Goal: Task Accomplishment & Management: Use online tool/utility

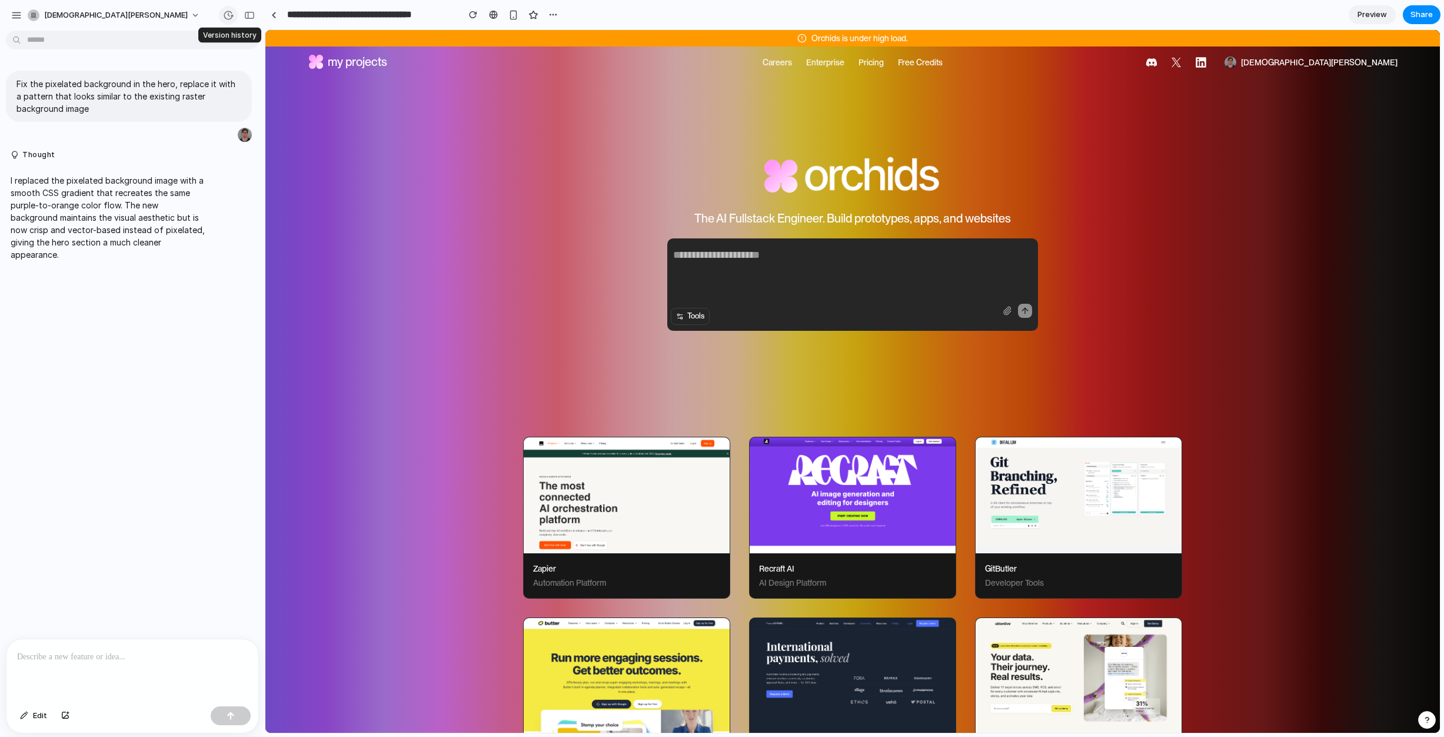
click at [228, 16] on div "button" at bounding box center [228, 15] width 11 height 11
click at [142, 99] on span "12h ago" at bounding box center [130, 101] width 85 height 11
click at [138, 54] on span "12h ago" at bounding box center [130, 59] width 85 height 11
click at [130, 94] on span "Version 0" at bounding box center [130, 88] width 85 height 12
click at [114, 281] on div "Version 1 12h ago Restore Version 0 12h ago Restore" at bounding box center [722, 368] width 1444 height 737
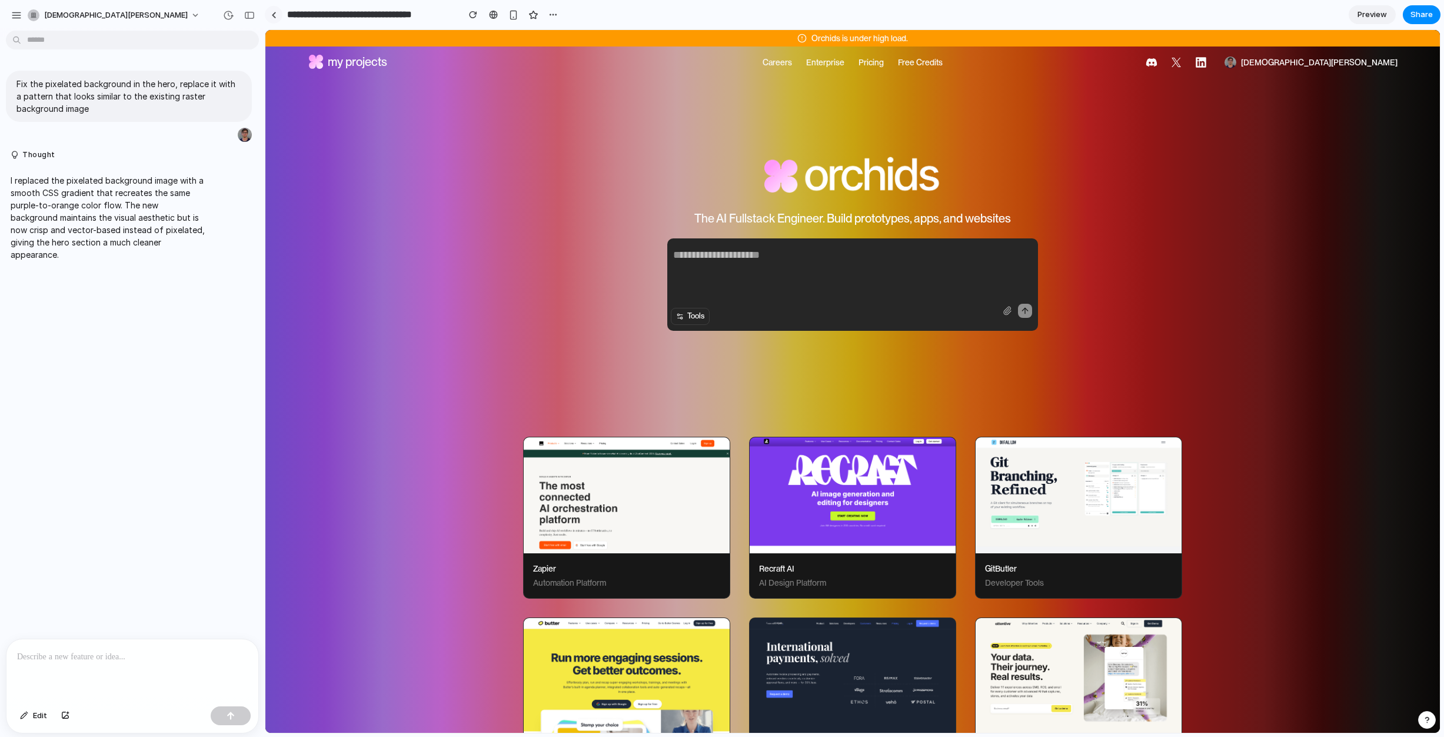
click at [274, 14] on div at bounding box center [273, 15] width 5 height 6
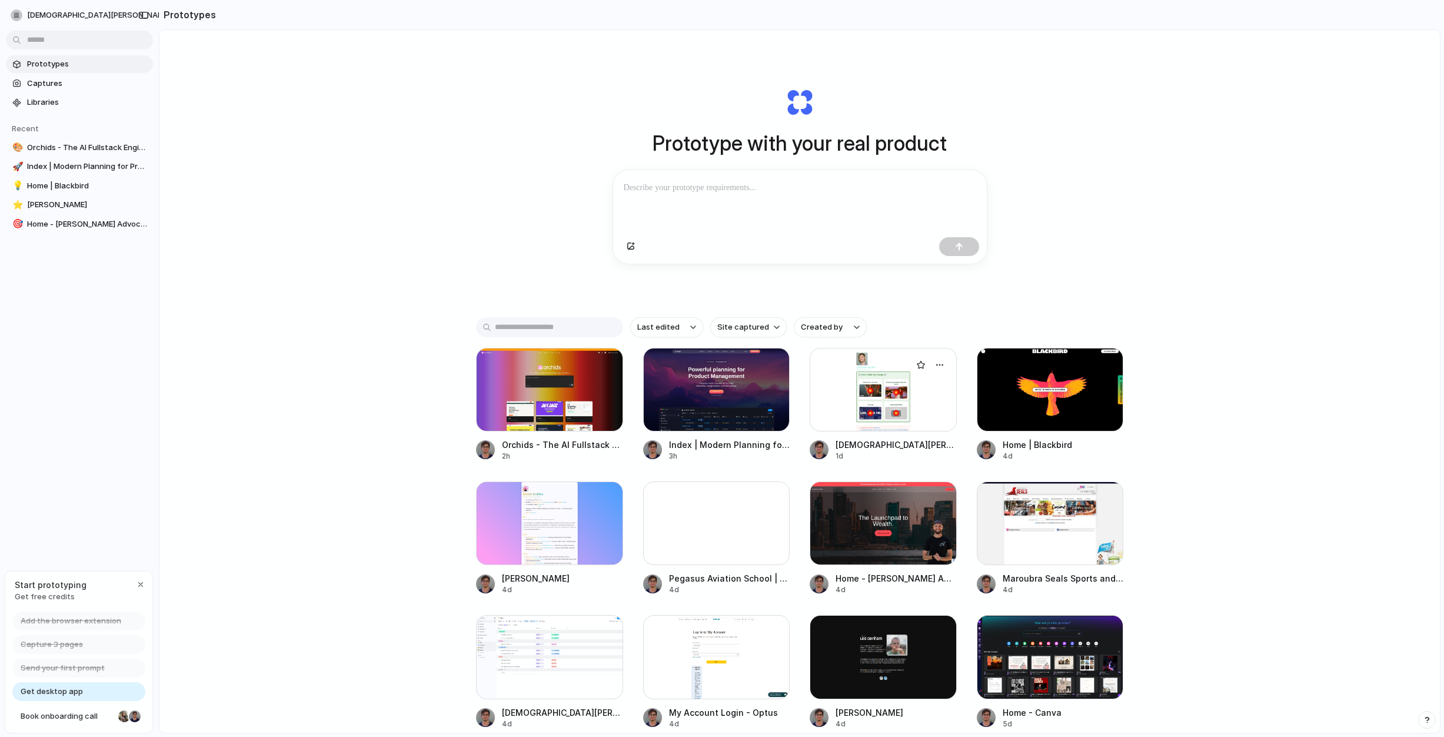
click at [866, 390] on div at bounding box center [883, 390] width 147 height 84
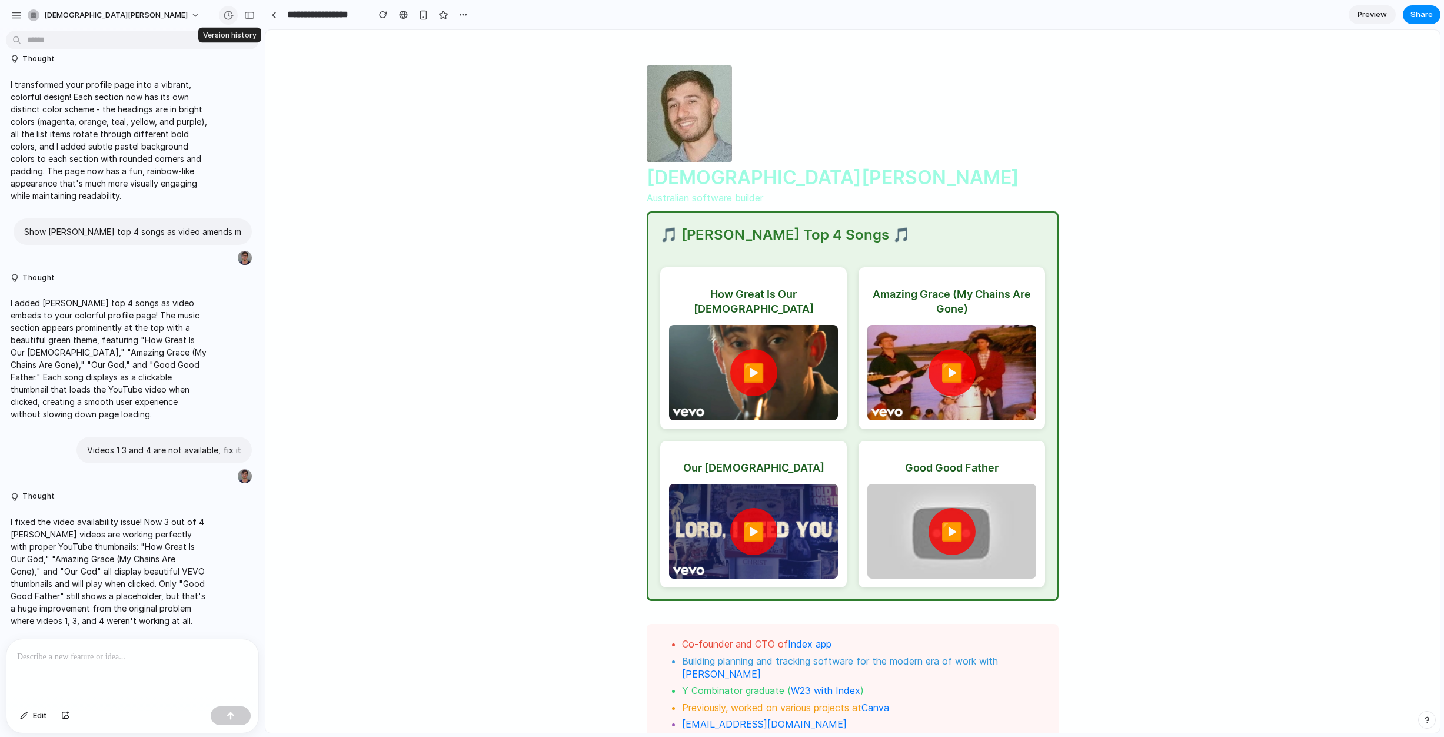
click at [225, 18] on div "button" at bounding box center [228, 15] width 11 height 11
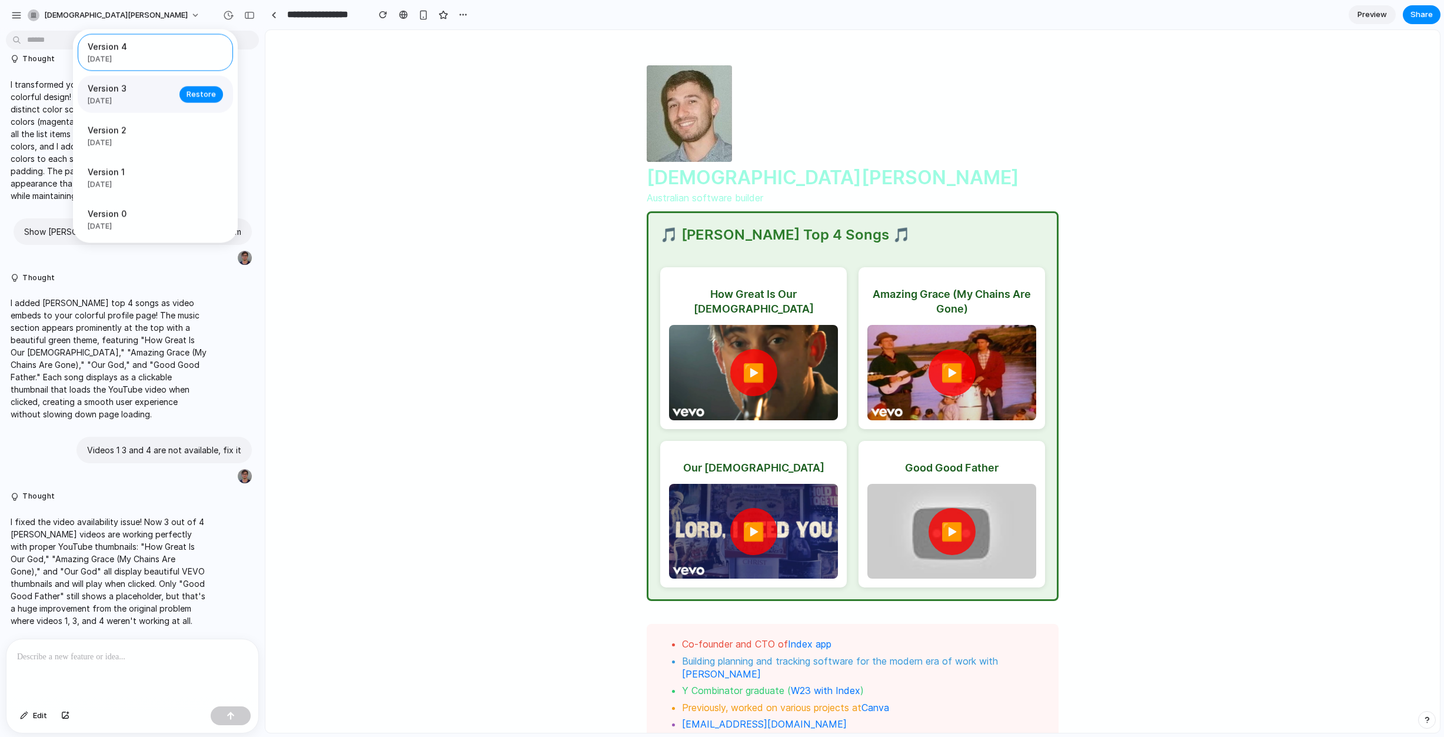
click at [131, 107] on div "Version 3 2d ago Restore" at bounding box center [155, 94] width 155 height 37
click at [127, 140] on span "2d ago" at bounding box center [130, 143] width 85 height 11
click at [125, 166] on div "Version 1 4d ago Restore" at bounding box center [155, 177] width 155 height 37
click at [118, 223] on div "Version 0 1w ago" at bounding box center [130, 220] width 85 height 24
click at [118, 178] on span "Version 1" at bounding box center [130, 172] width 85 height 12
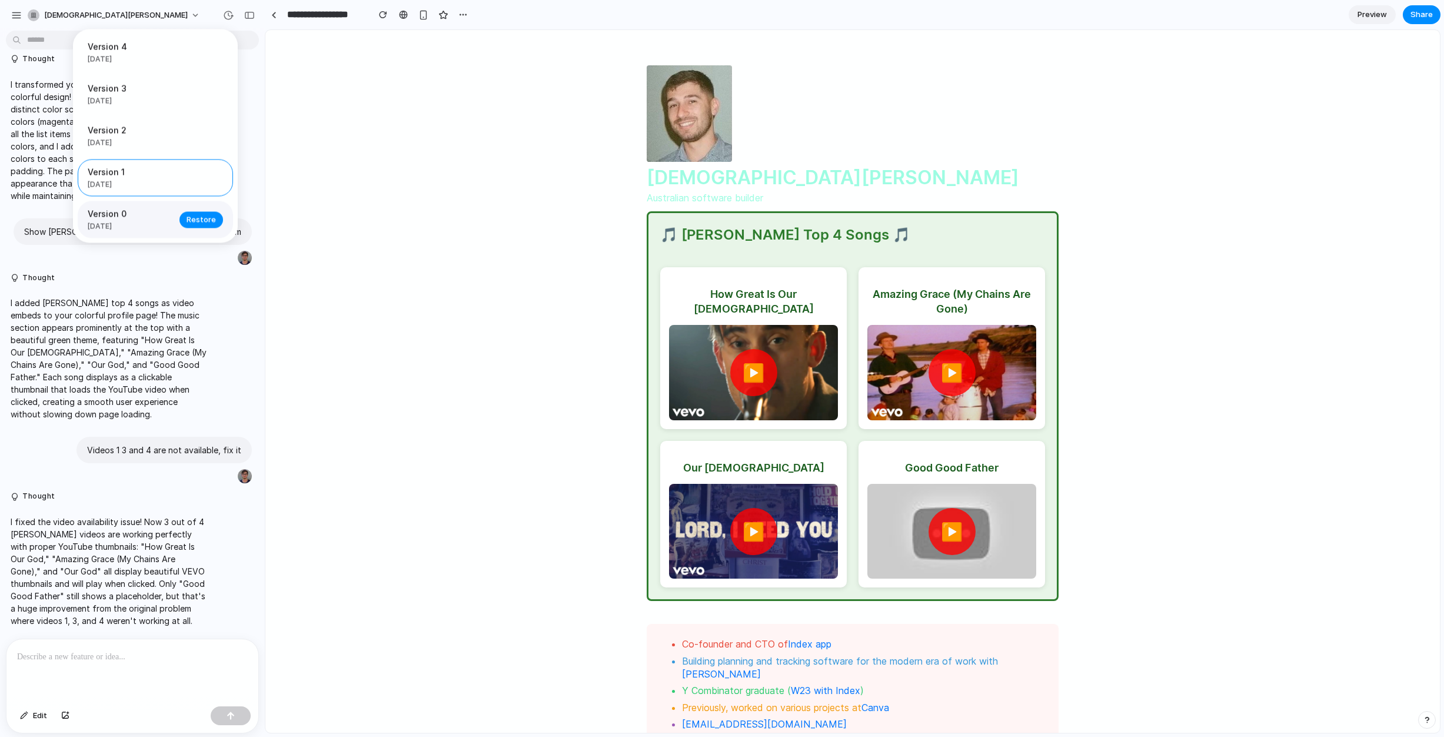
click at [112, 223] on div "Version 0 1w ago" at bounding box center [130, 220] width 85 height 24
click at [114, 178] on span "Version 1" at bounding box center [130, 172] width 85 height 12
click at [118, 136] on span "Version 2" at bounding box center [130, 130] width 85 height 12
click at [118, 105] on span "2d ago" at bounding box center [130, 101] width 85 height 11
click at [118, 59] on span "2d ago" at bounding box center [130, 59] width 85 height 11
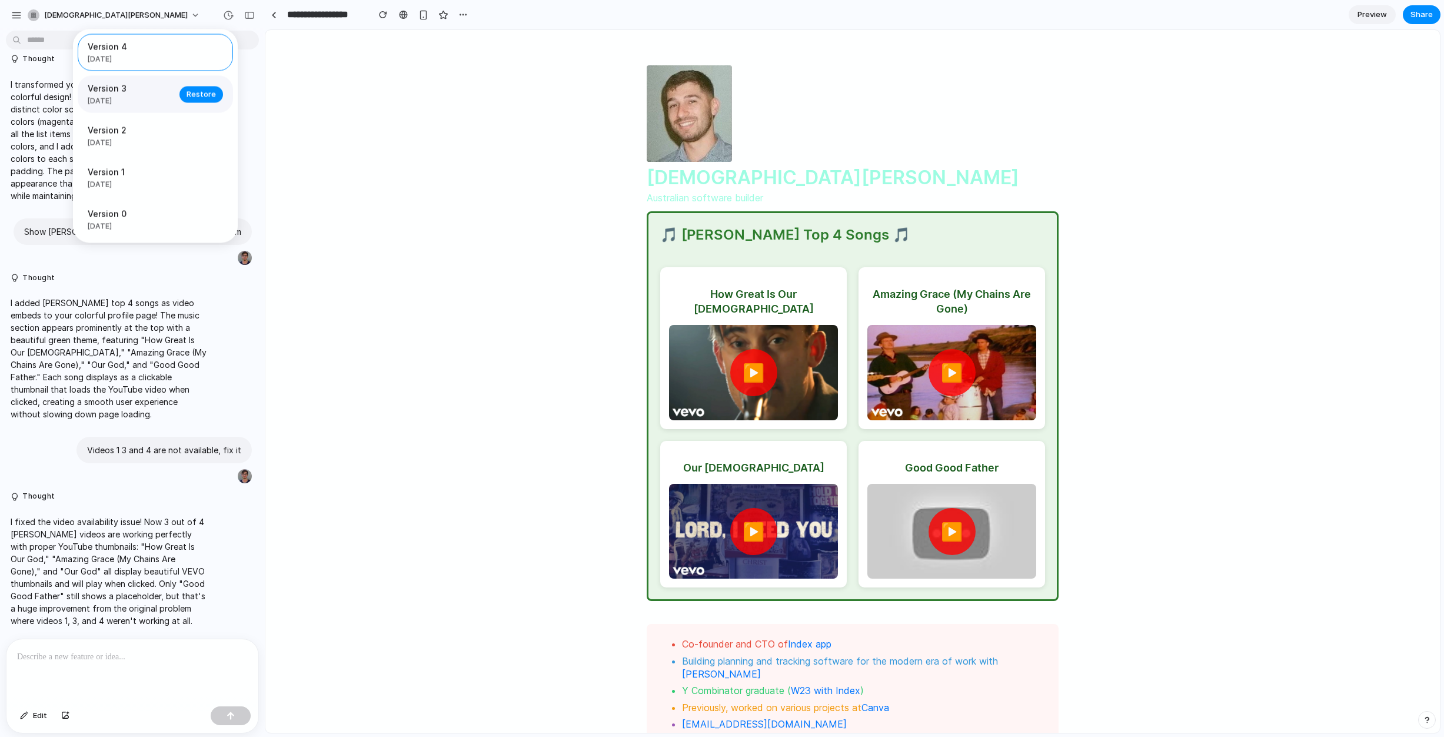
click at [141, 97] on span "2d ago" at bounding box center [130, 101] width 85 height 11
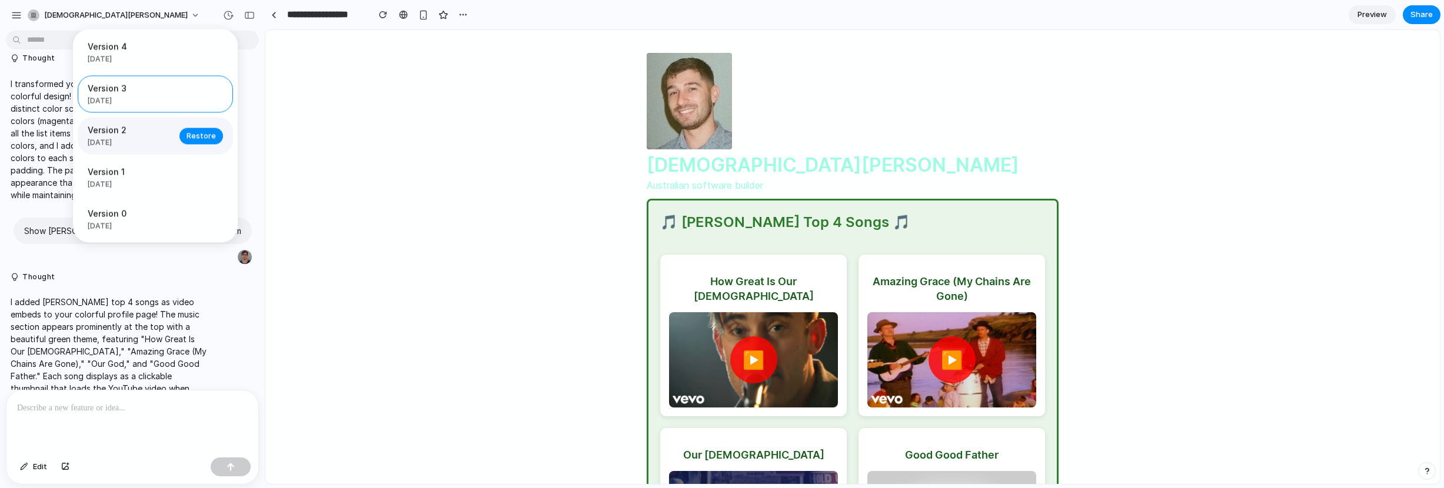
click at [127, 128] on span "Version 2" at bounding box center [130, 130] width 85 height 12
click at [137, 81] on div "Version 3 2d ago Restore" at bounding box center [155, 94] width 155 height 37
click at [141, 61] on span "2d ago" at bounding box center [130, 59] width 85 height 11
click at [111, 97] on span "2d ago" at bounding box center [130, 101] width 85 height 11
click at [117, 58] on span "2d ago" at bounding box center [130, 59] width 85 height 11
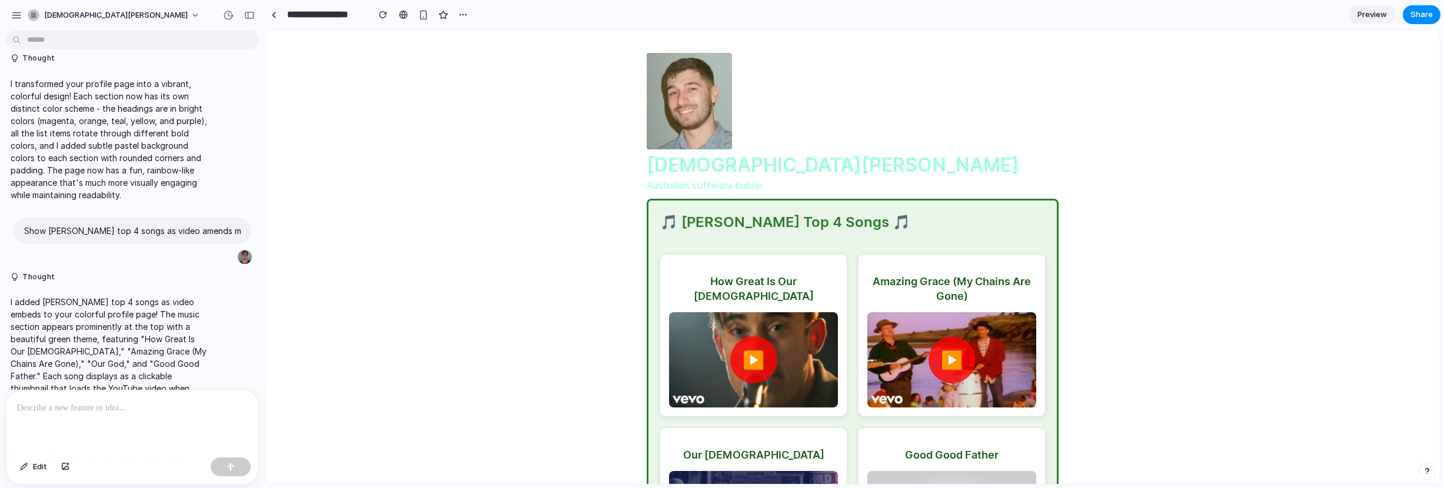
click at [272, 10] on div "Version 4 2d ago Restore Version 3 2d ago Restore Version 2 2d ago Restore Vers…" at bounding box center [722, 244] width 1444 height 488
click at [272, 16] on div at bounding box center [273, 15] width 5 height 6
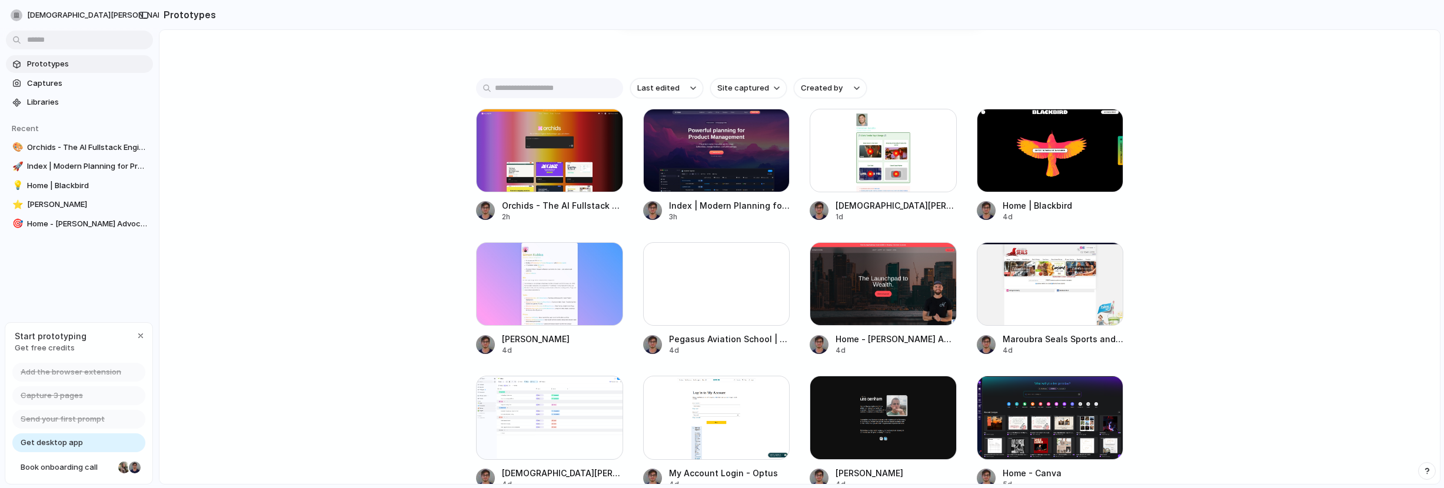
scroll to position [237, 0]
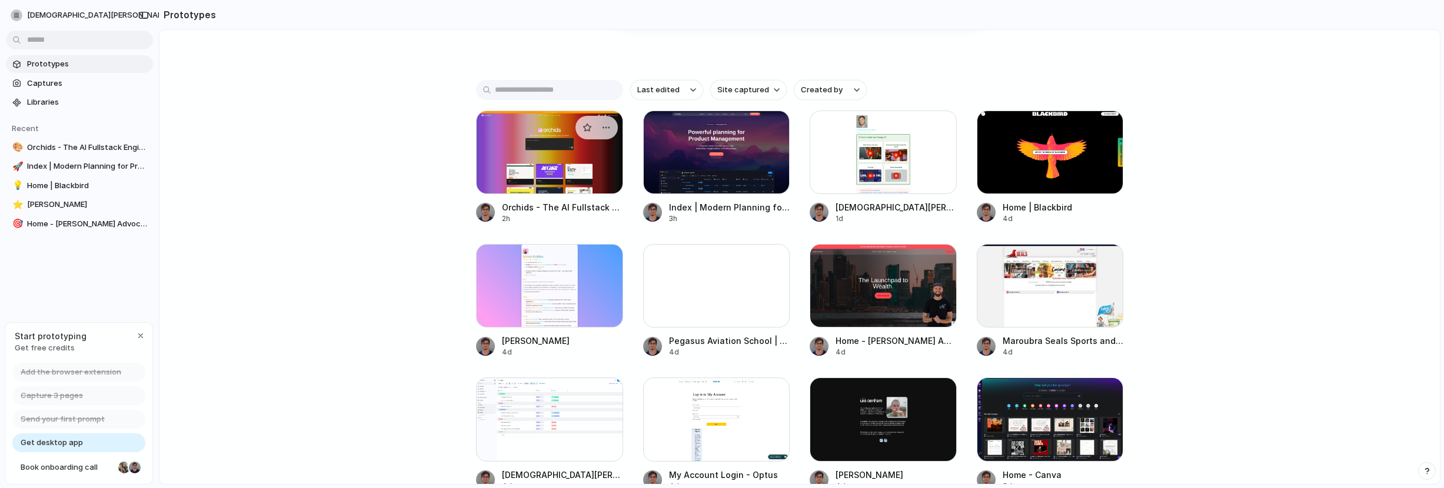
click at [530, 172] on div at bounding box center [549, 153] width 147 height 84
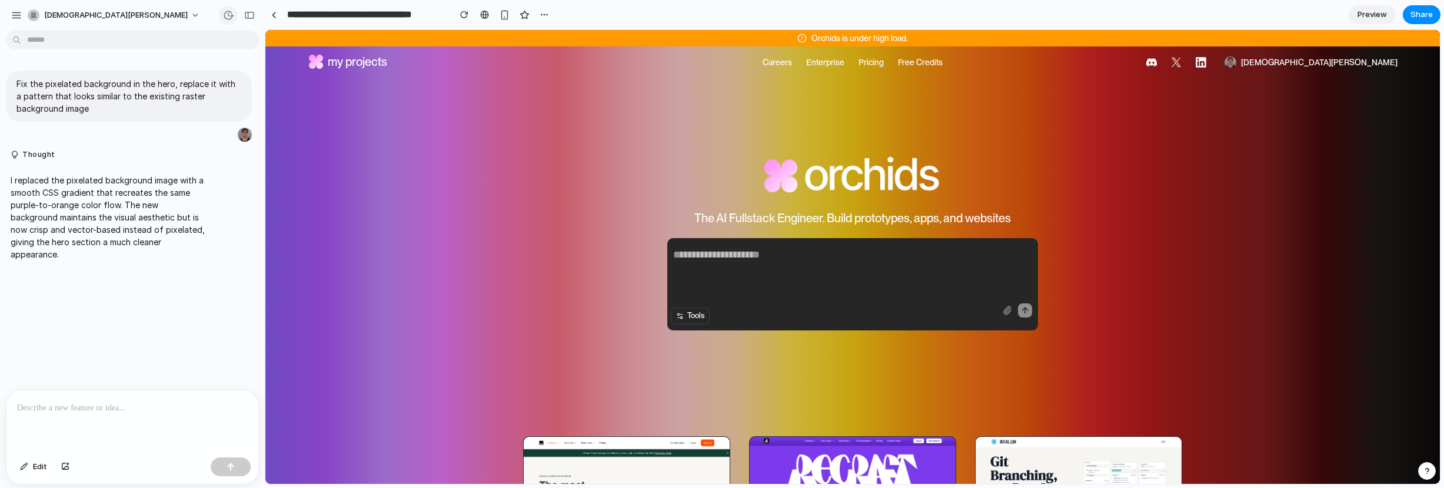
click at [229, 14] on div "button" at bounding box center [228, 15] width 11 height 11
click at [148, 85] on span "Version 0" at bounding box center [130, 88] width 85 height 12
click at [138, 45] on span "Version 1" at bounding box center [130, 47] width 85 height 12
click at [221, 8] on div "Version 1 12h ago Restore Version 0 12h ago Restore" at bounding box center [722, 244] width 1444 height 488
click at [227, 12] on div "button" at bounding box center [228, 15] width 11 height 11
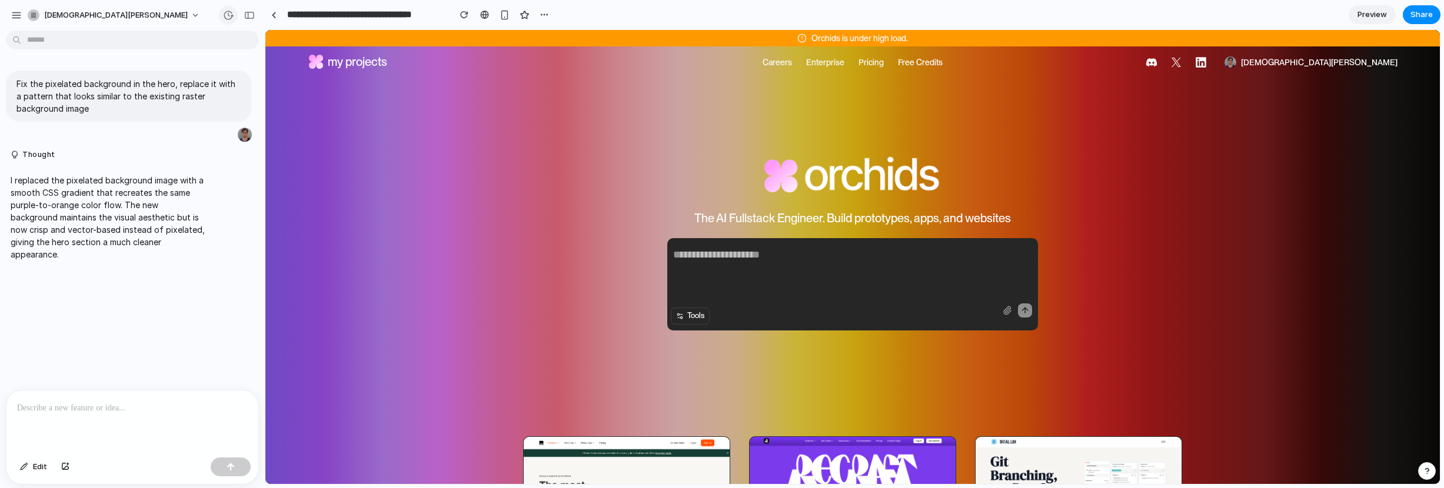
click at [227, 12] on div "Version 1 12h ago Restore Version 0 12h ago Restore" at bounding box center [722, 244] width 1444 height 488
click at [274, 13] on div at bounding box center [273, 15] width 5 height 6
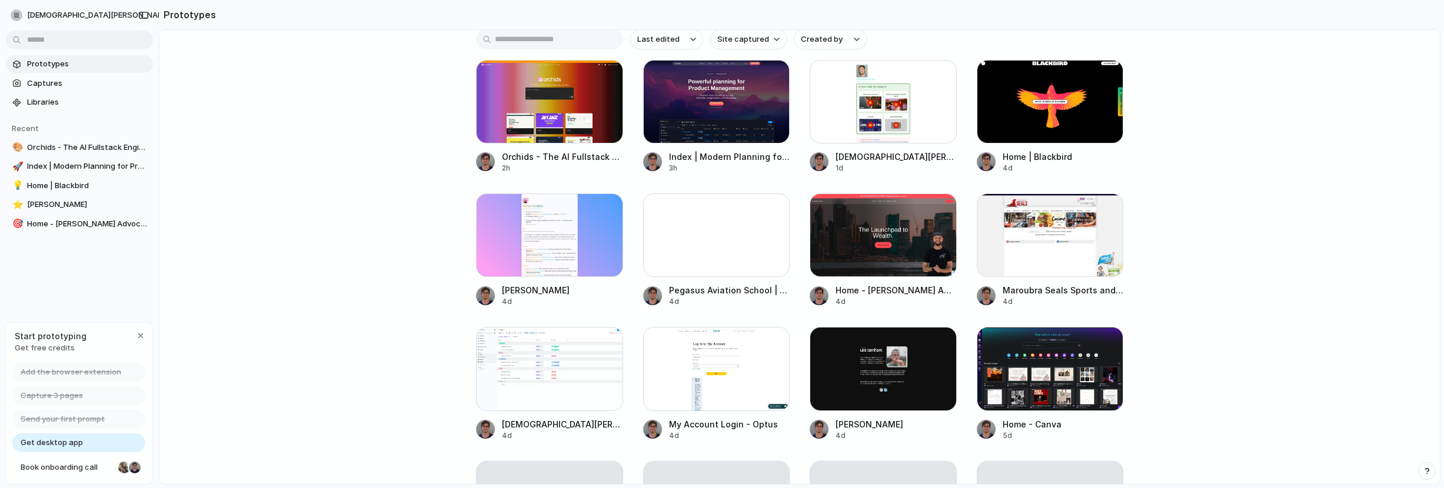
scroll to position [287, 0]
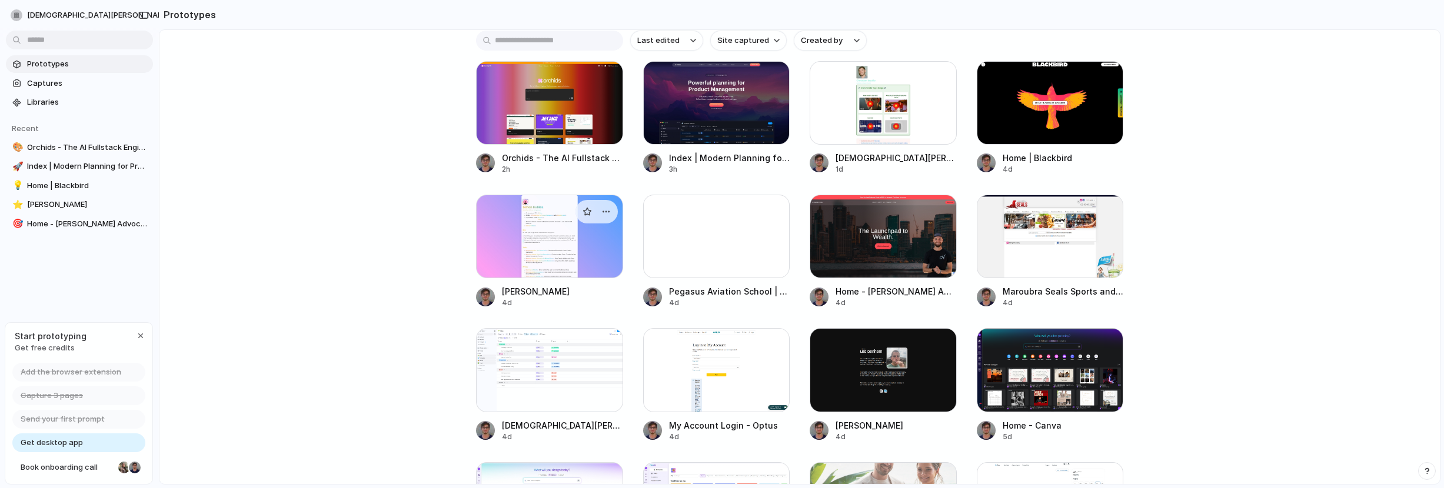
click at [557, 264] on div at bounding box center [549, 237] width 147 height 84
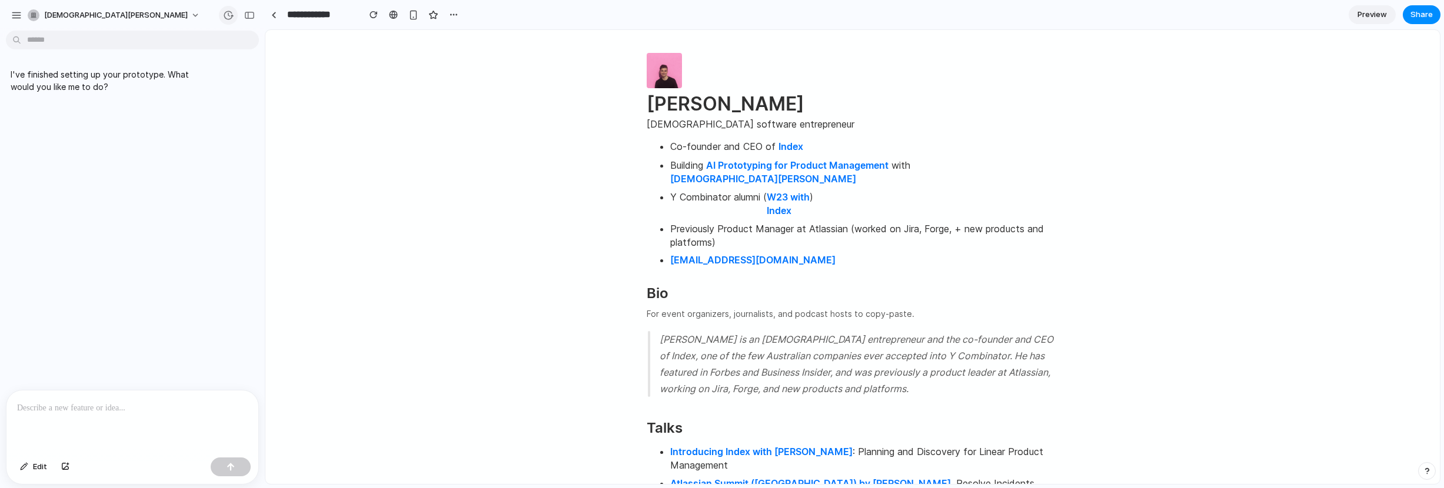
click at [227, 19] on button "button" at bounding box center [228, 15] width 19 height 19
click at [228, 16] on div "Version 0 4d ago Restore" at bounding box center [722, 244] width 1444 height 488
click at [135, 405] on p at bounding box center [132, 408] width 231 height 14
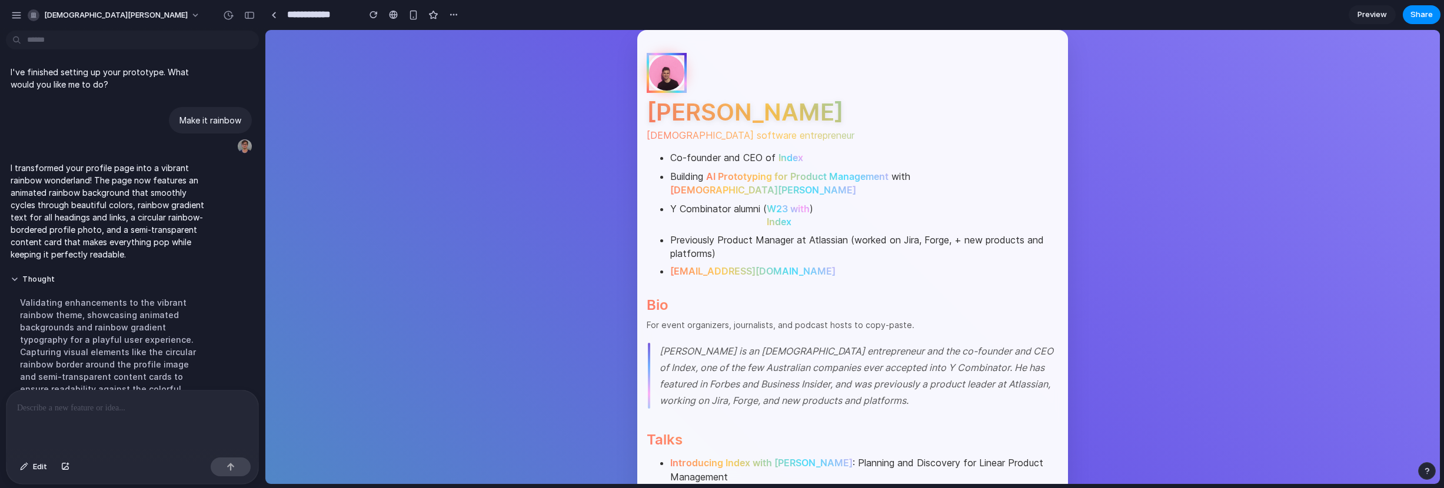
scroll to position [138, 0]
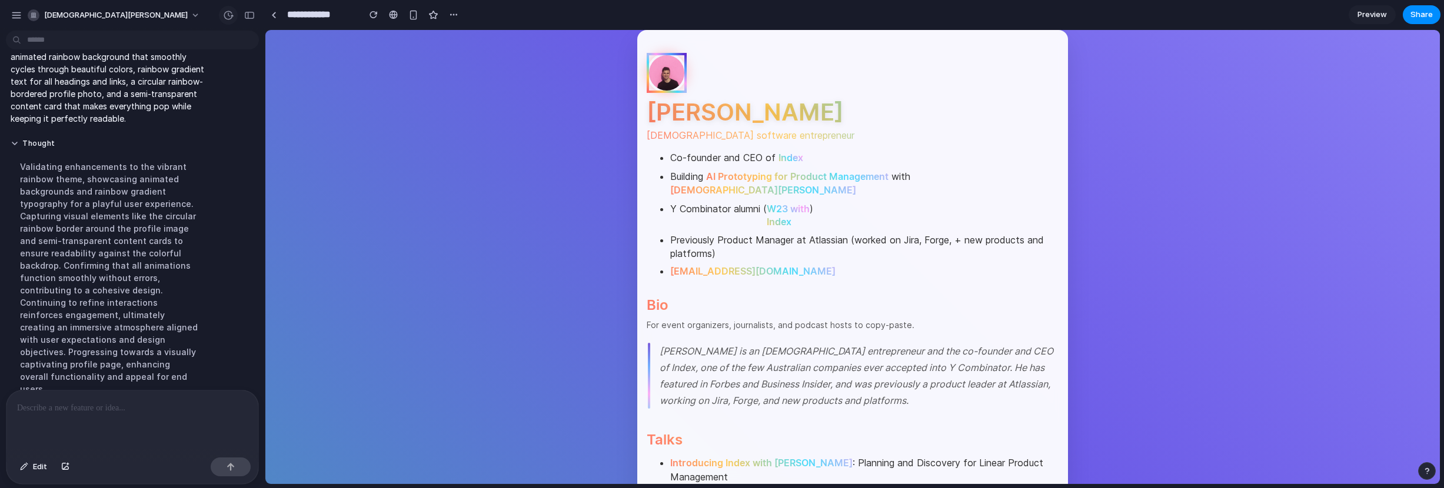
click at [222, 19] on button "button" at bounding box center [228, 15] width 19 height 19
click at [174, 6] on div "Version 0 4d ago Restore" at bounding box center [722, 244] width 1444 height 488
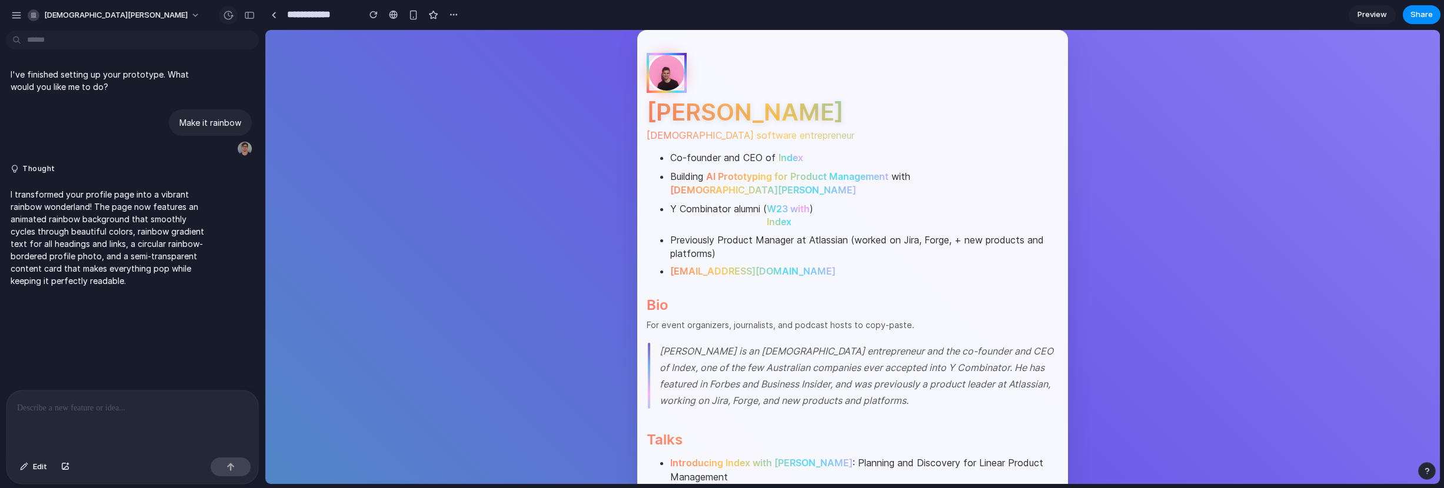
click at [224, 16] on div "button" at bounding box center [228, 15] width 11 height 11
click at [173, 14] on div "Version 0 4d ago Restore" at bounding box center [722, 244] width 1444 height 488
click at [224, 13] on div "button" at bounding box center [228, 15] width 11 height 11
click at [224, 13] on div "Version 0 4d ago Restore" at bounding box center [722, 244] width 1444 height 488
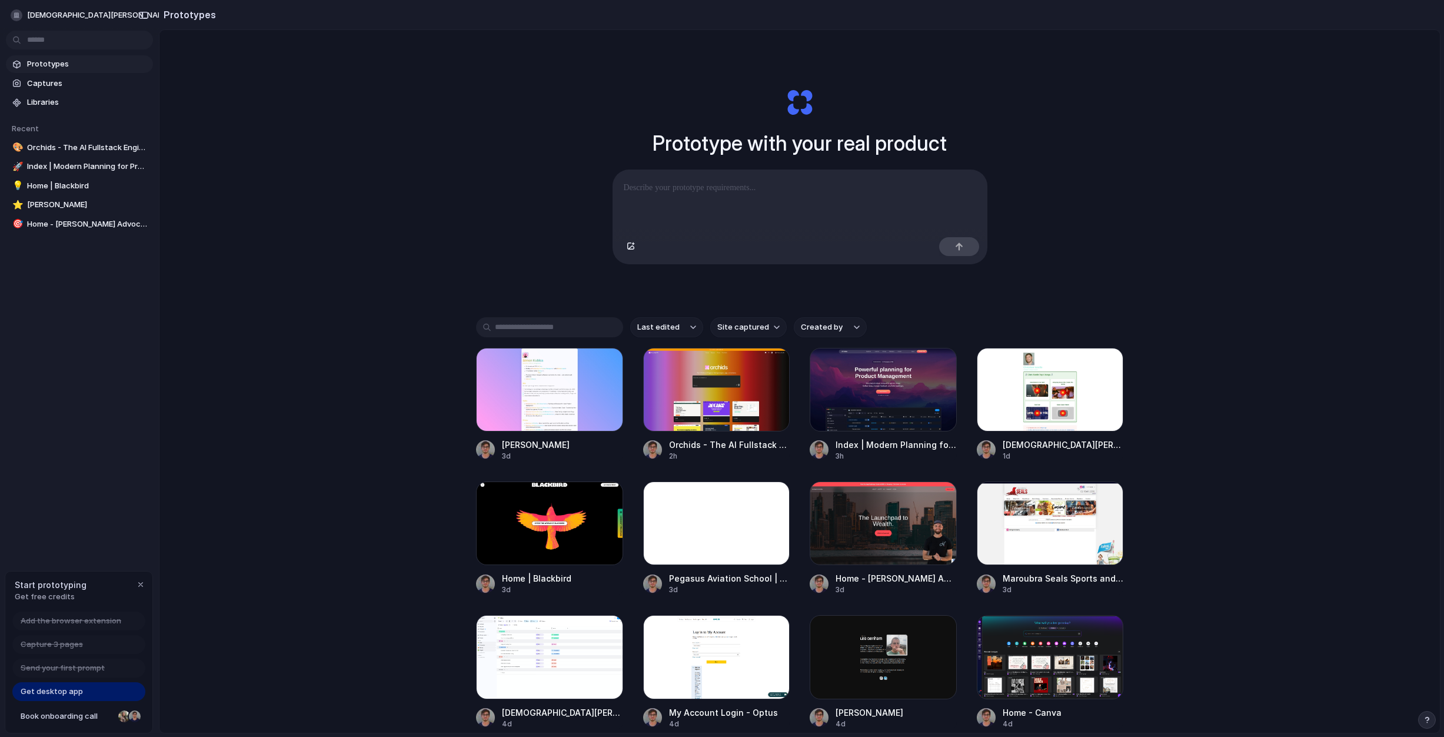
click at [561, 153] on div "Prototype with your real product Clone web app Clone screenshot Start from exis…" at bounding box center [799, 412] width 1280 height 765
click at [527, 424] on div at bounding box center [549, 390] width 147 height 84
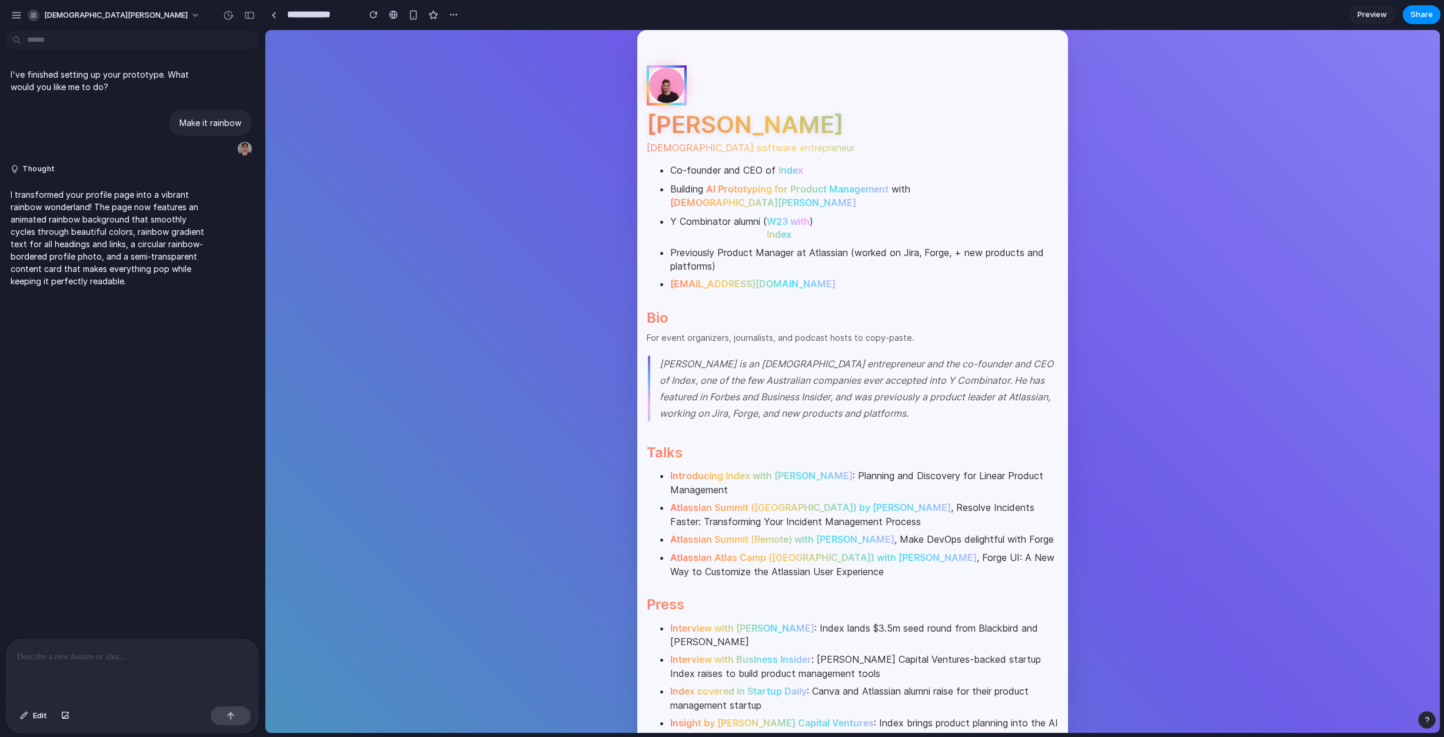
click at [171, 666] on div at bounding box center [132, 670] width 252 height 62
click at [272, 19] on link at bounding box center [274, 15] width 18 height 18
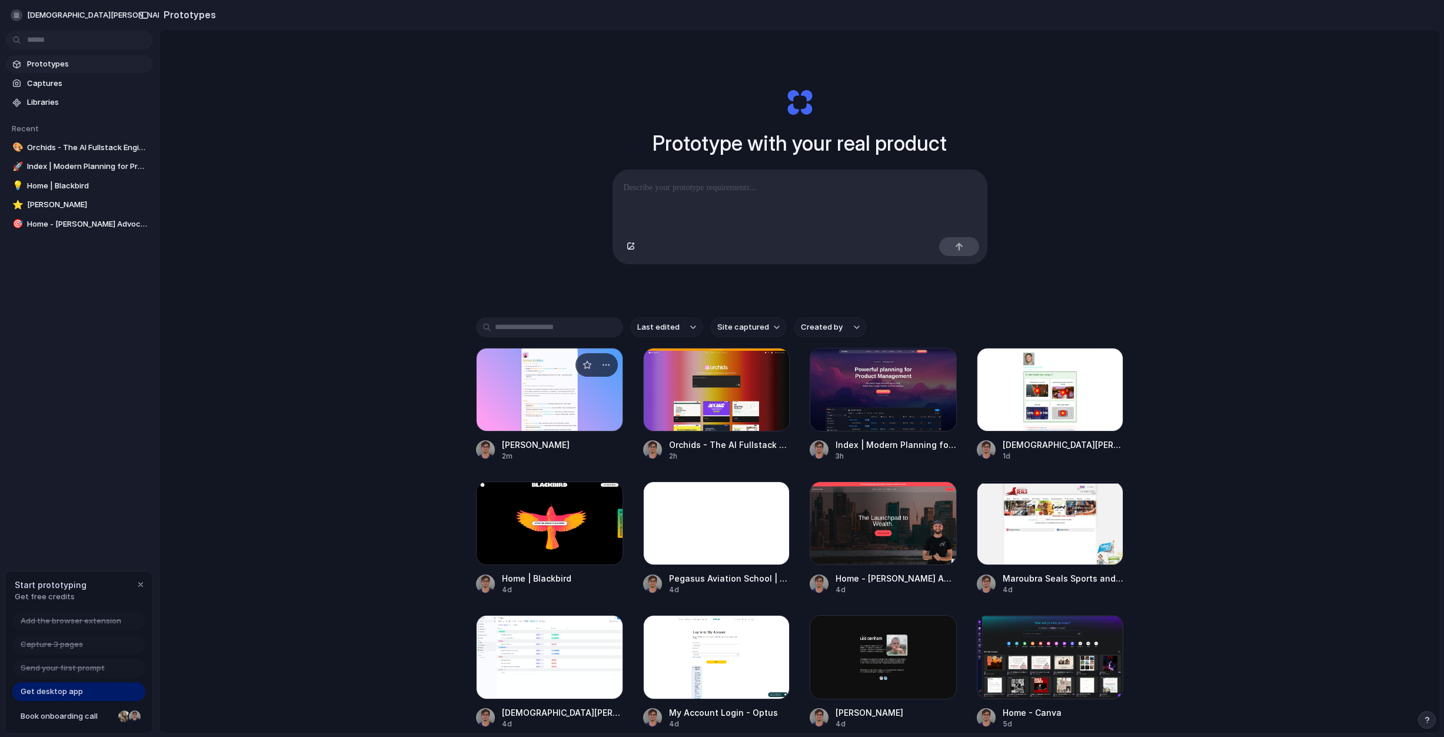
click at [493, 381] on div at bounding box center [549, 390] width 147 height 84
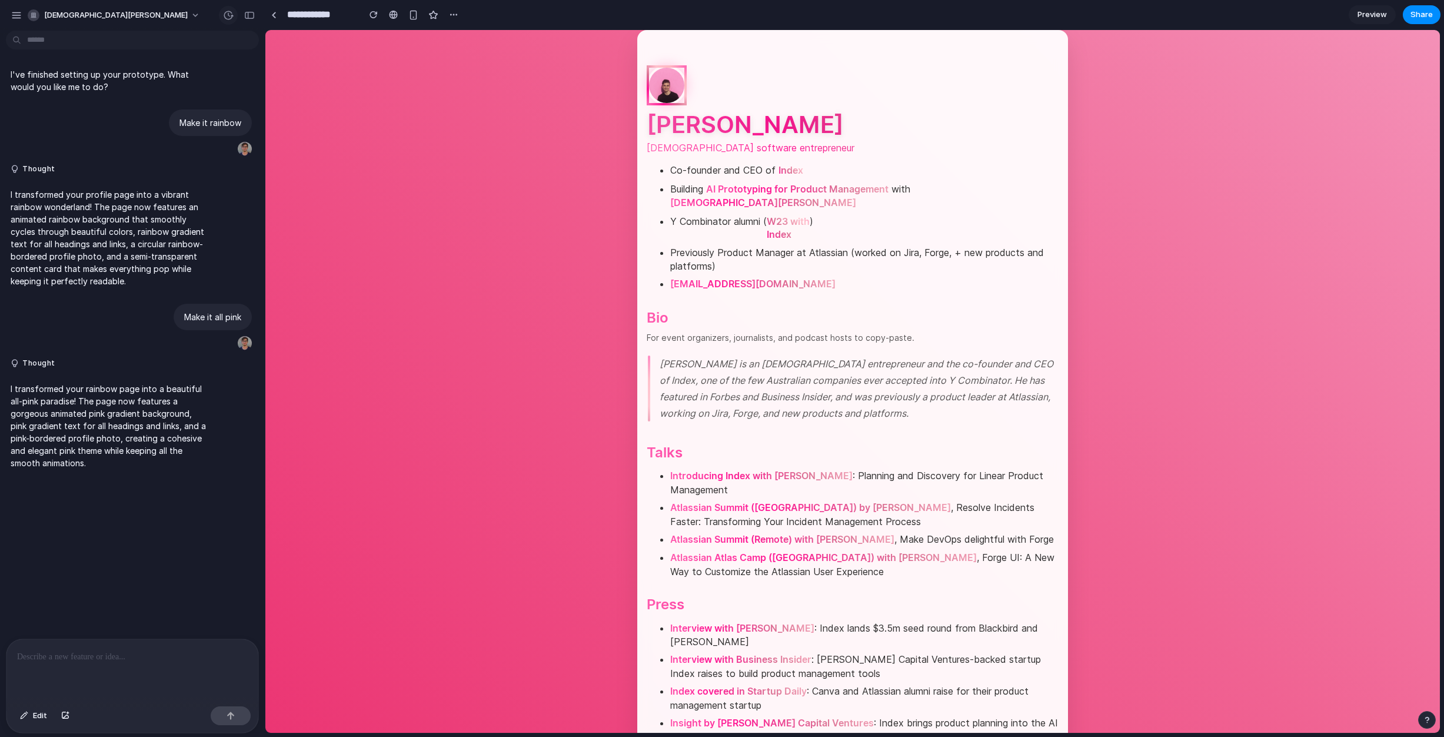
click at [227, 12] on div "button" at bounding box center [228, 15] width 11 height 11
click at [152, 82] on div "Version 0 4d ago Restore" at bounding box center [155, 94] width 155 height 37
click at [160, 34] on div "Version 3 Current" at bounding box center [155, 52] width 155 height 37
click at [158, 108] on div "Version 0 4d ago Restore" at bounding box center [155, 94] width 155 height 37
click at [157, 54] on span "Current" at bounding box center [152, 59] width 128 height 11
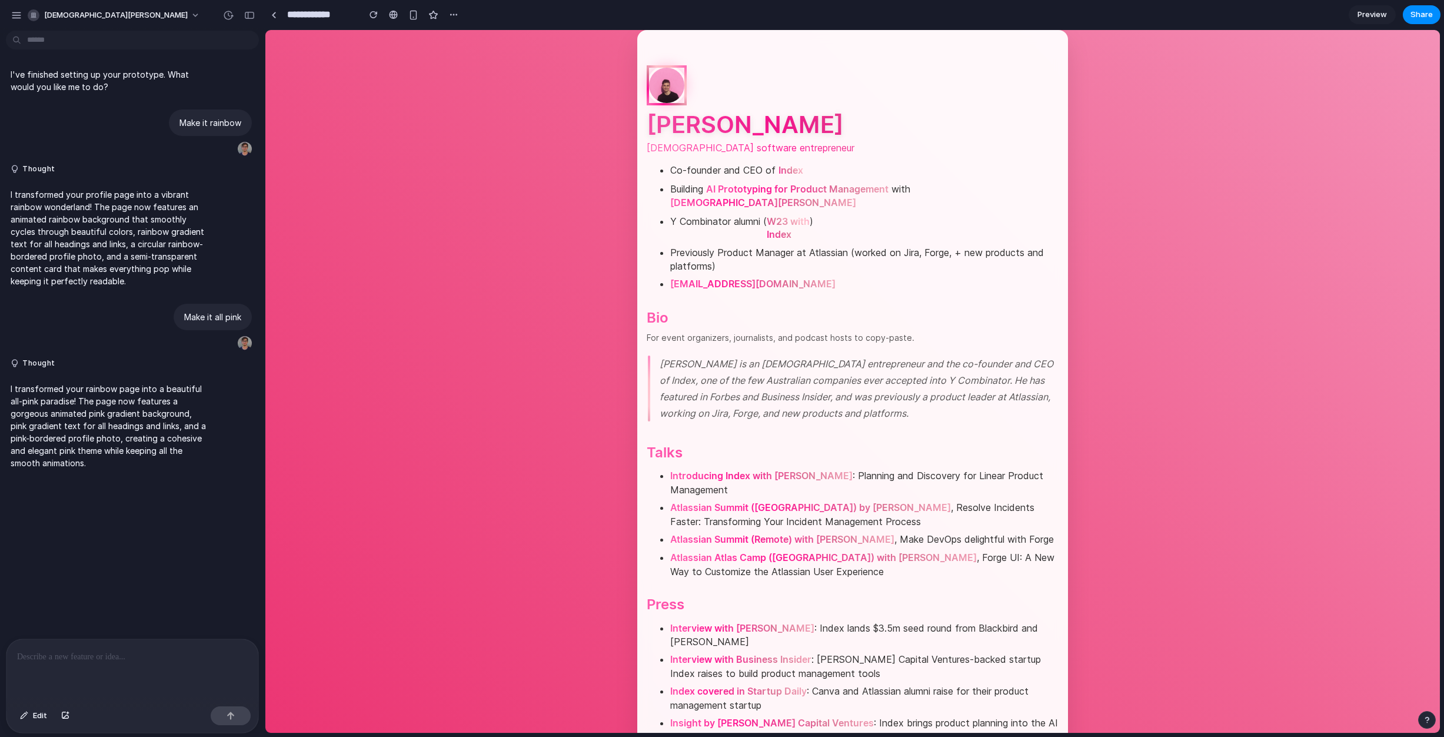
click at [104, 165] on div "Version 3 Current Version 0 4d ago Restore" at bounding box center [722, 368] width 1444 height 737
click at [68, 661] on p at bounding box center [132, 657] width 231 height 14
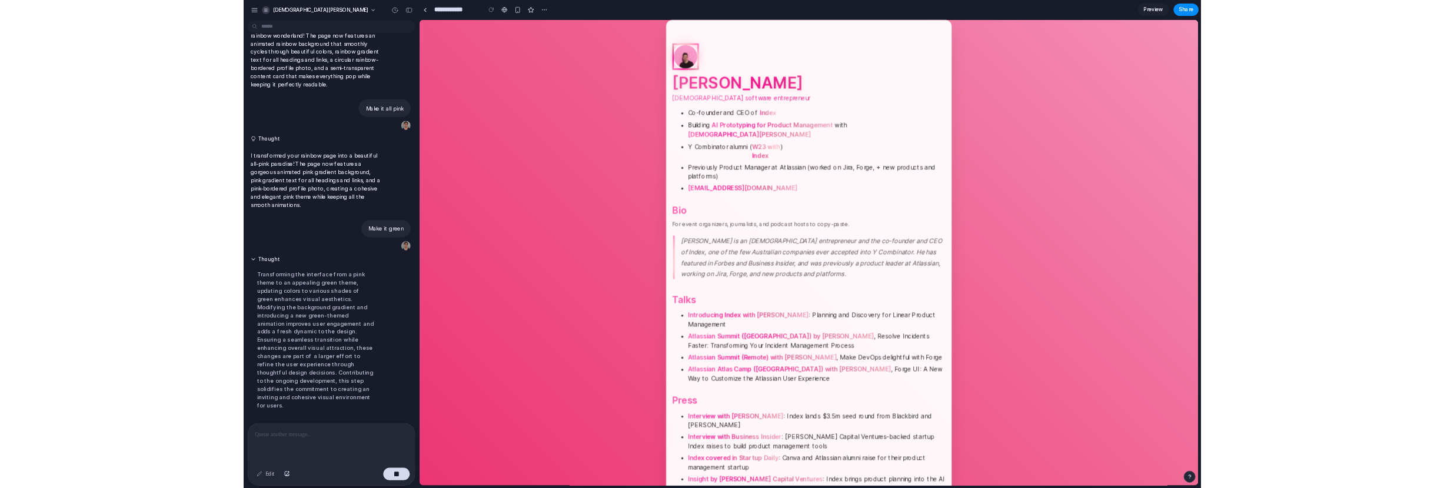
scroll to position [154, 0]
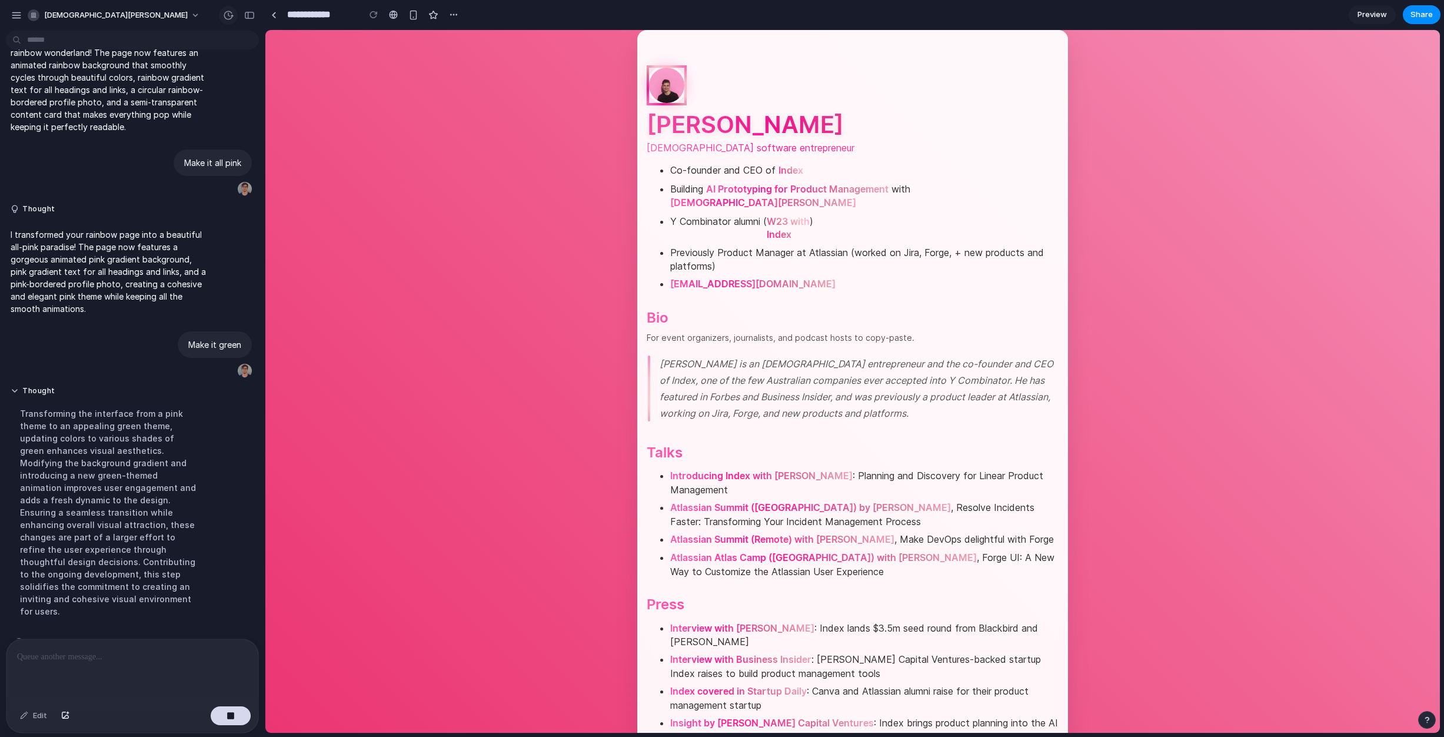
click at [230, 18] on div "button" at bounding box center [228, 15] width 11 height 11
click at [230, 18] on div "Version 3 Current Version 0 4d ago Restore" at bounding box center [722, 368] width 1444 height 737
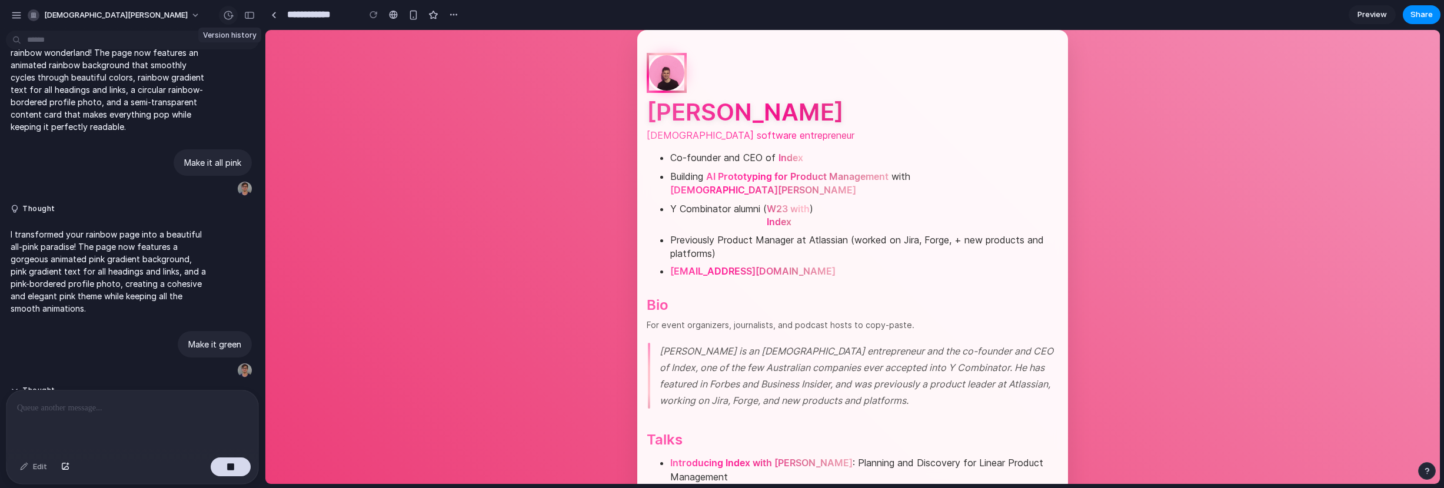
click at [224, 15] on div "button" at bounding box center [228, 15] width 11 height 11
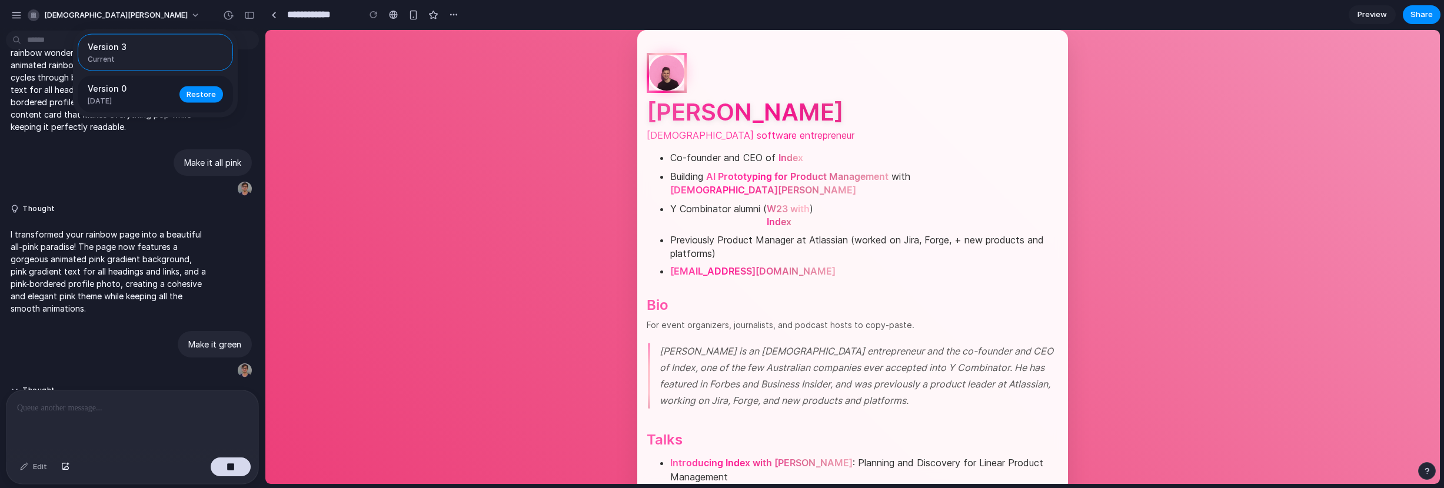
click at [158, 92] on span "Version 0" at bounding box center [130, 88] width 85 height 12
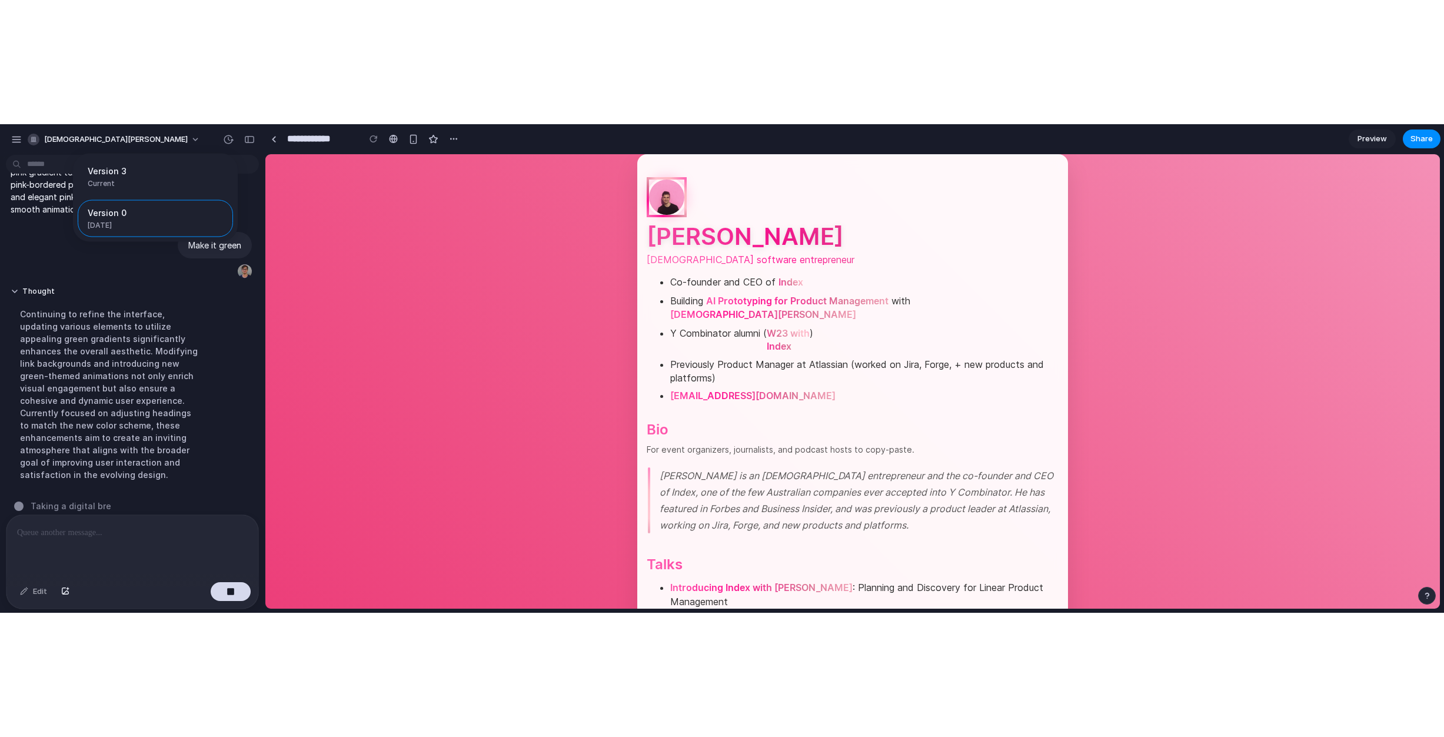
scroll to position [129, 0]
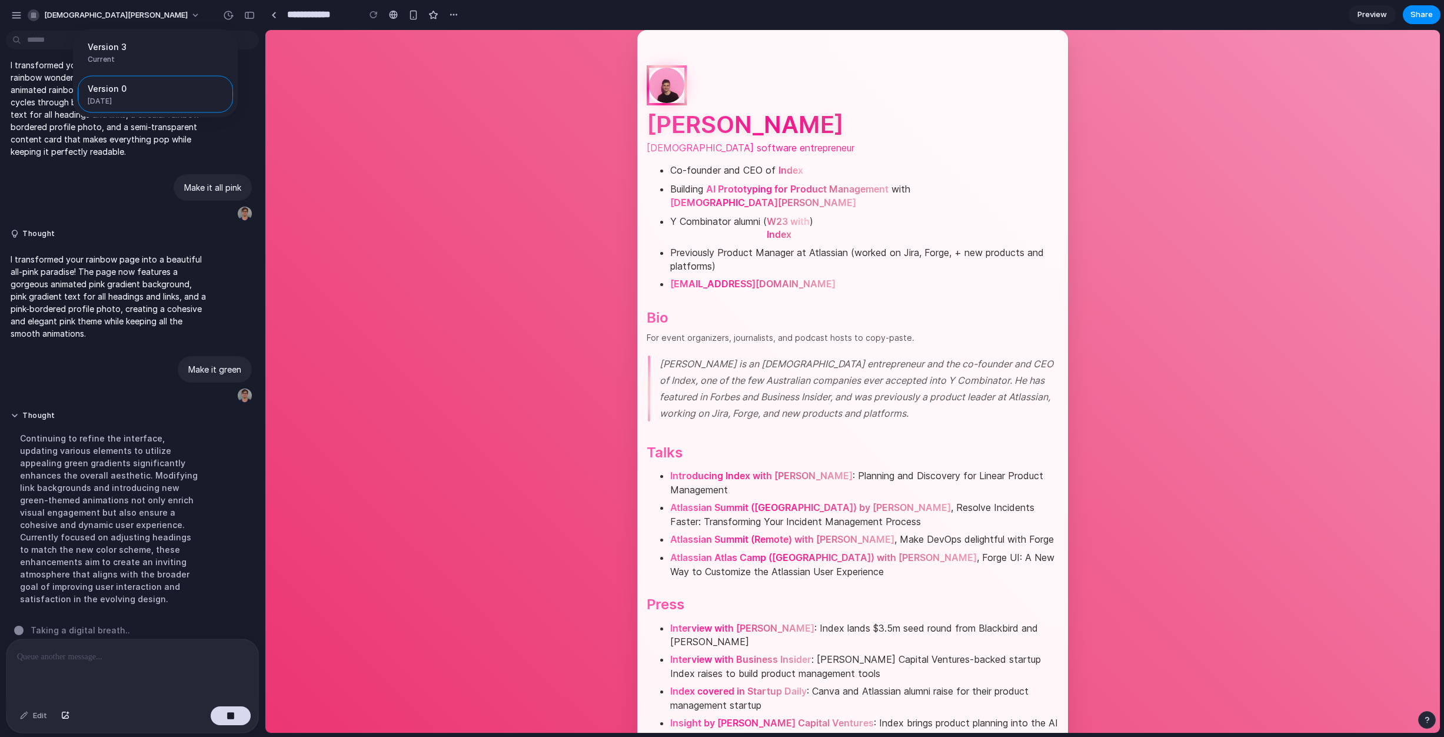
click at [237, 736] on html "**********" at bounding box center [722, 368] width 1444 height 737
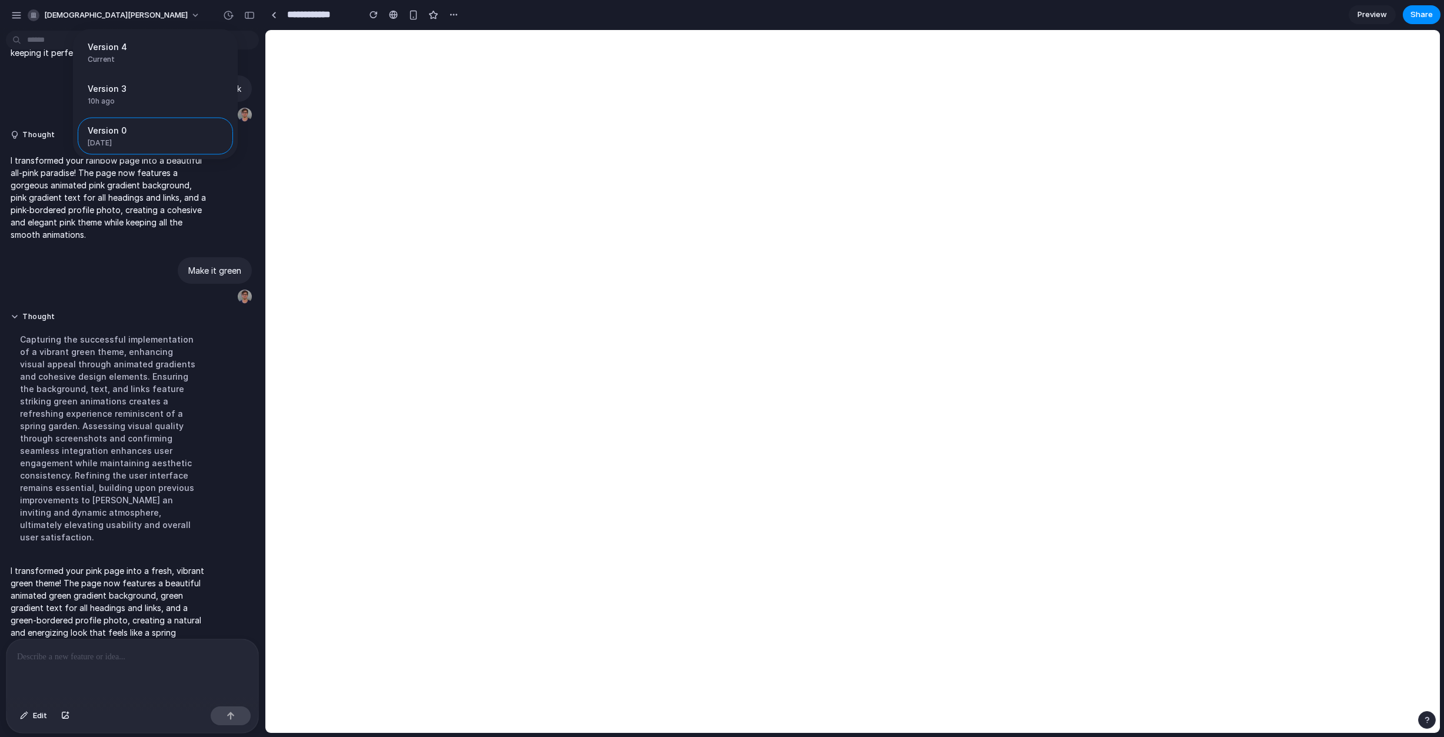
scroll to position [0, 0]
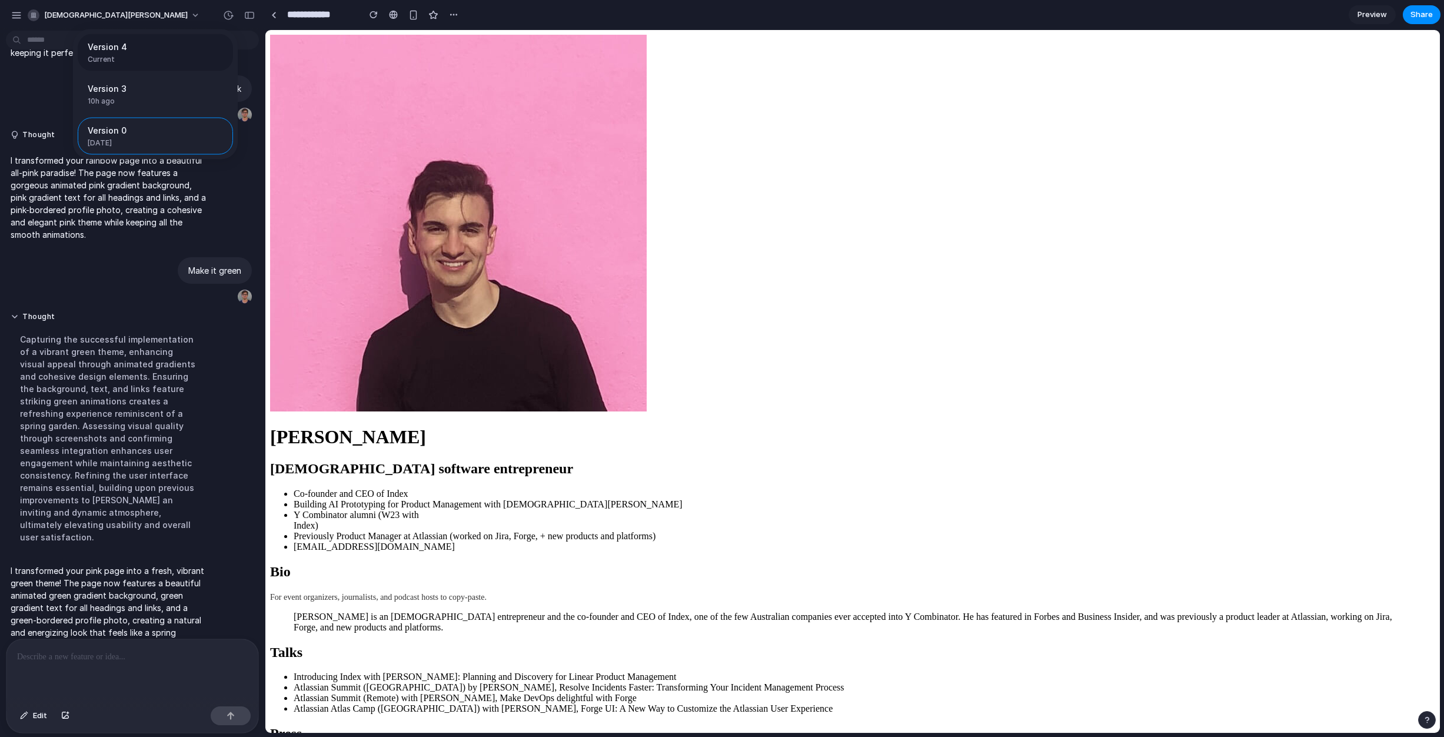
click at [149, 54] on div "Version 4 Current" at bounding box center [152, 53] width 128 height 24
click at [137, 97] on span "10h ago" at bounding box center [130, 101] width 85 height 11
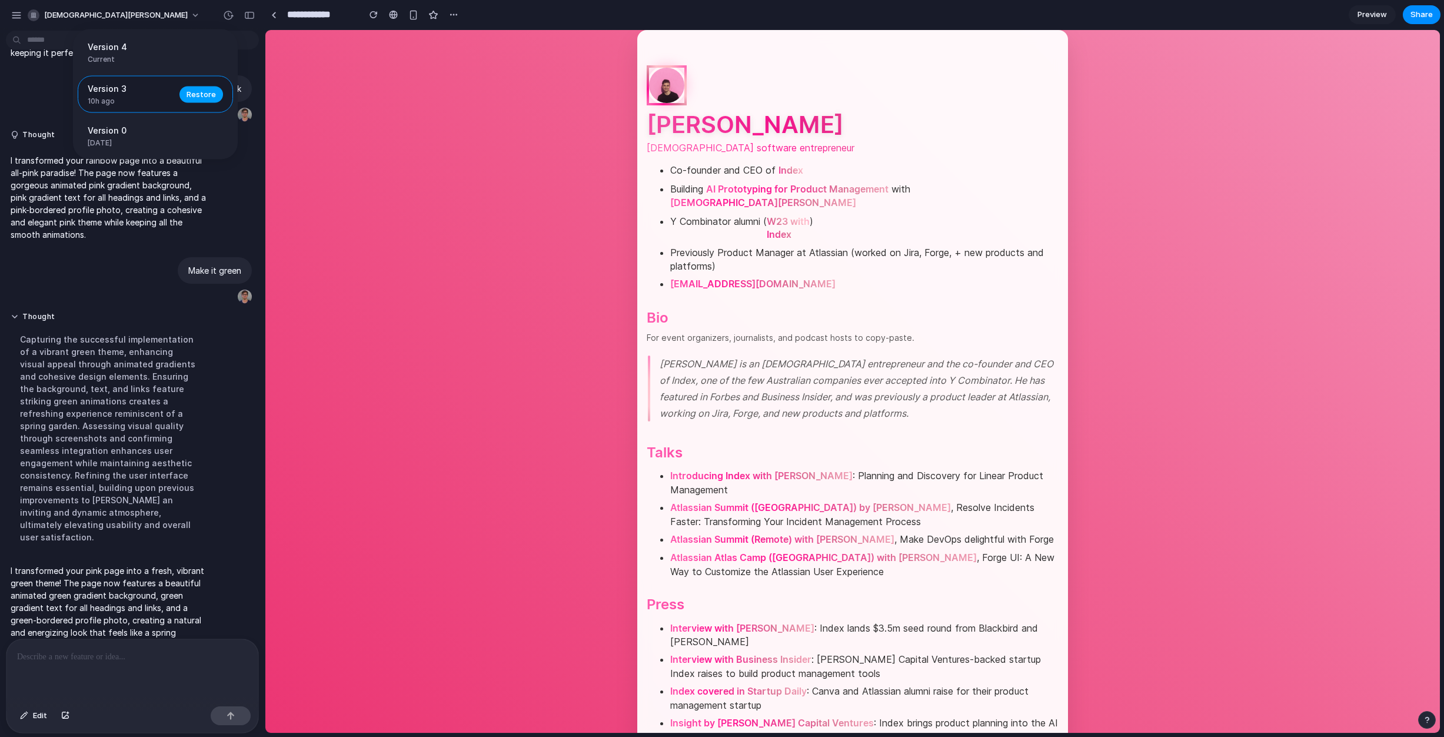
click at [191, 94] on span "Restore" at bounding box center [201, 94] width 29 height 12
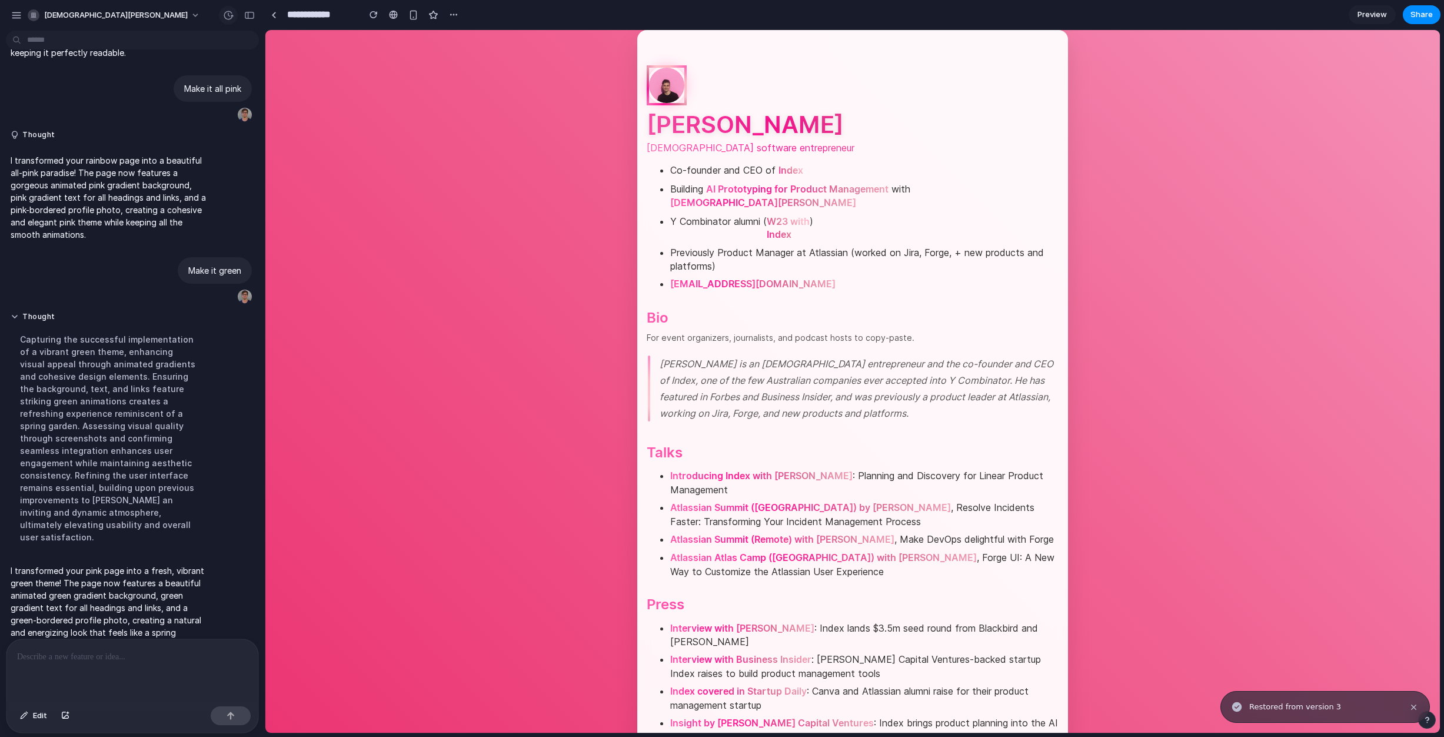
click at [224, 11] on div "button" at bounding box center [228, 15] width 11 height 11
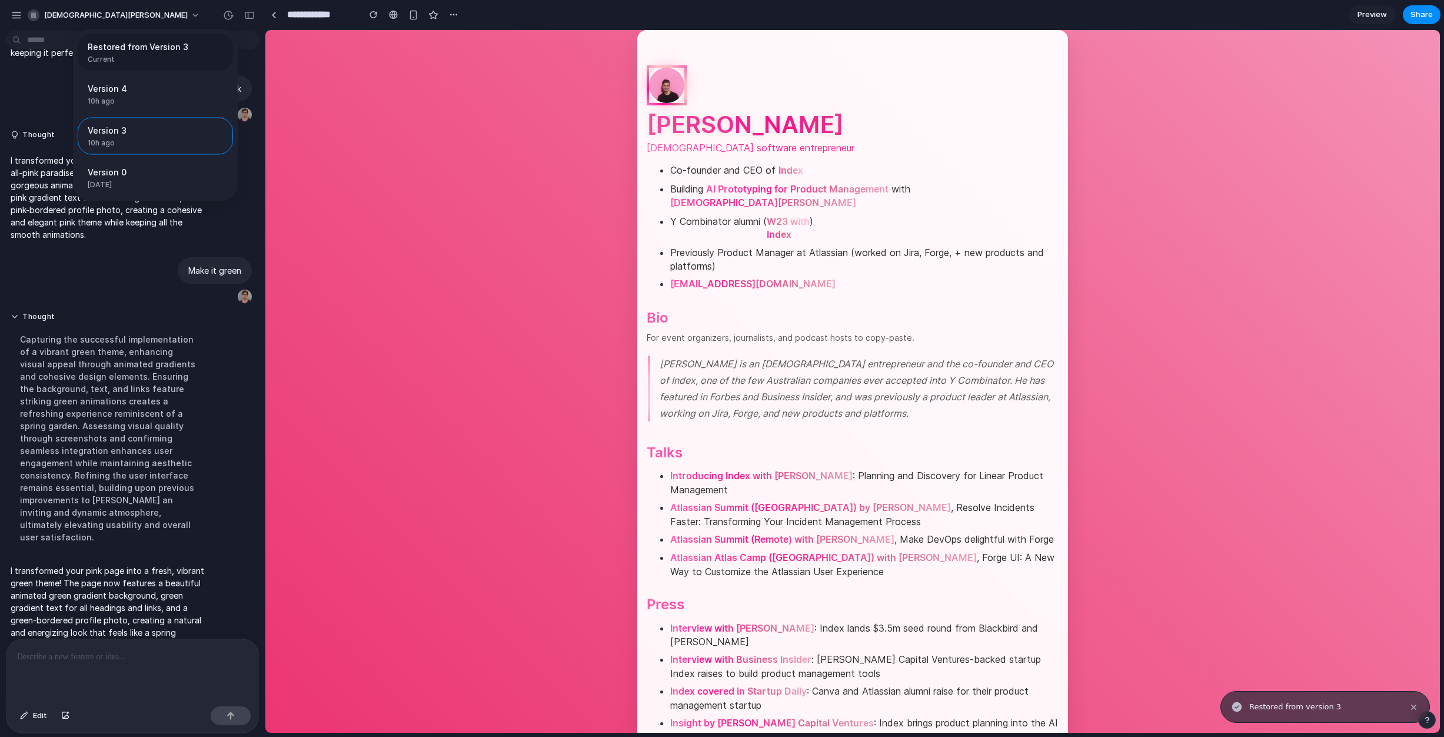
click at [153, 54] on span "Current" at bounding box center [152, 59] width 128 height 11
click at [150, 91] on span "Version 4" at bounding box center [130, 88] width 85 height 12
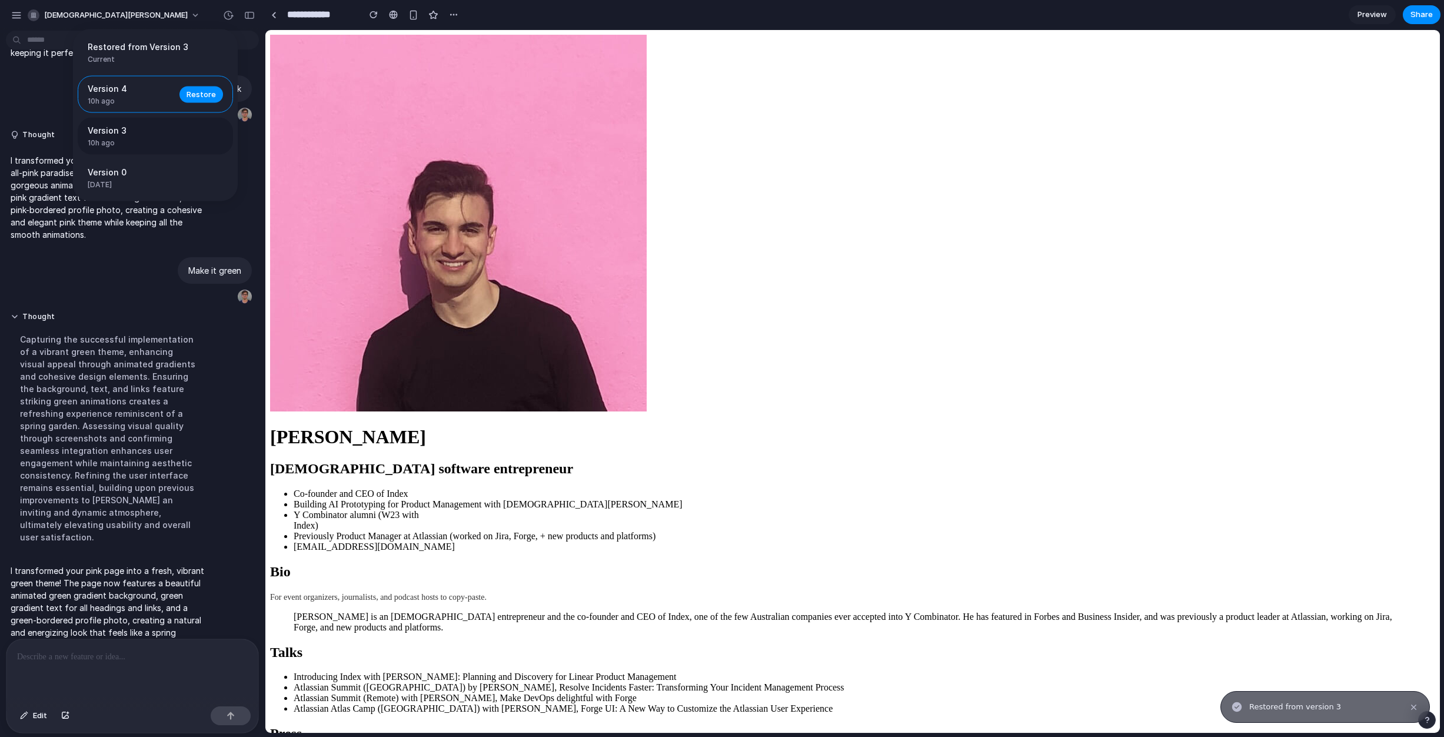
click at [145, 127] on span "Version 3" at bounding box center [130, 130] width 85 height 12
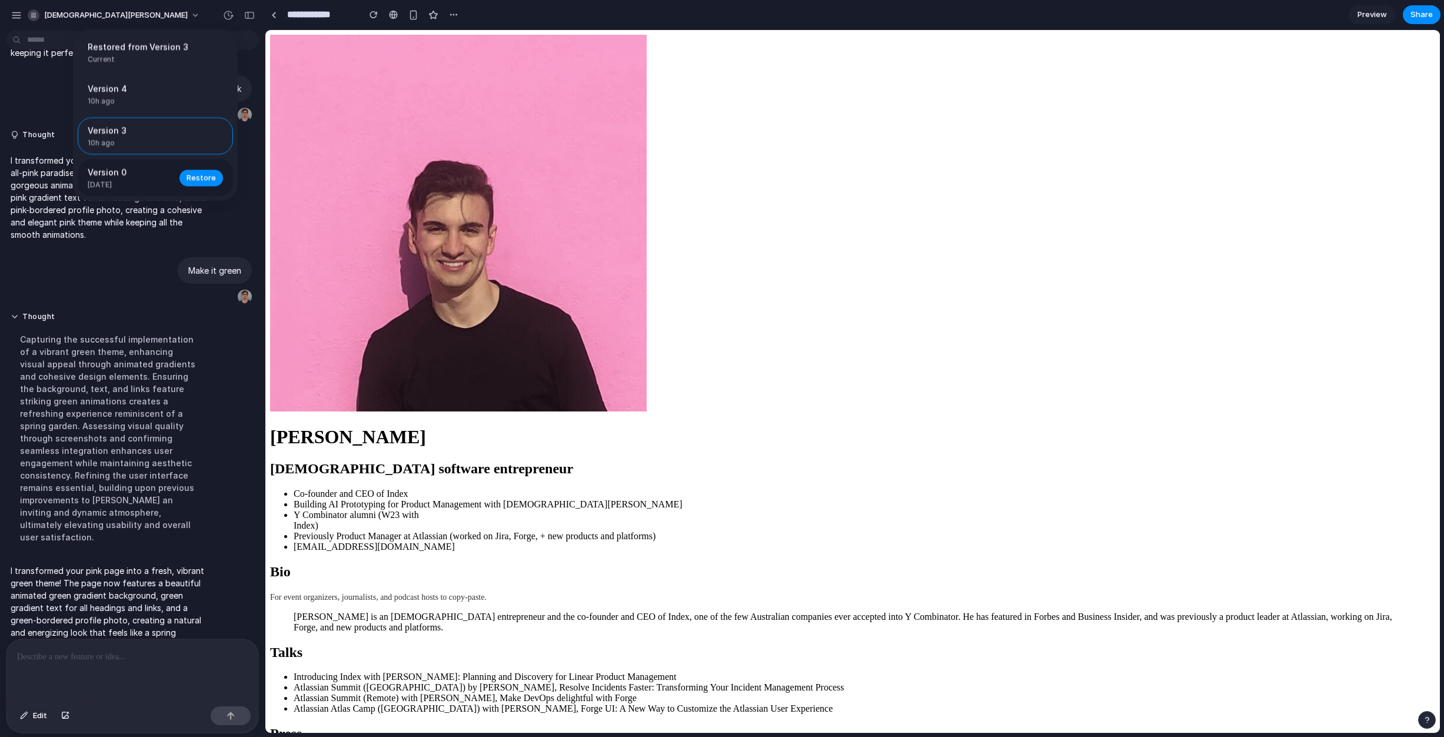
click at [141, 173] on span "Version 0" at bounding box center [130, 172] width 85 height 12
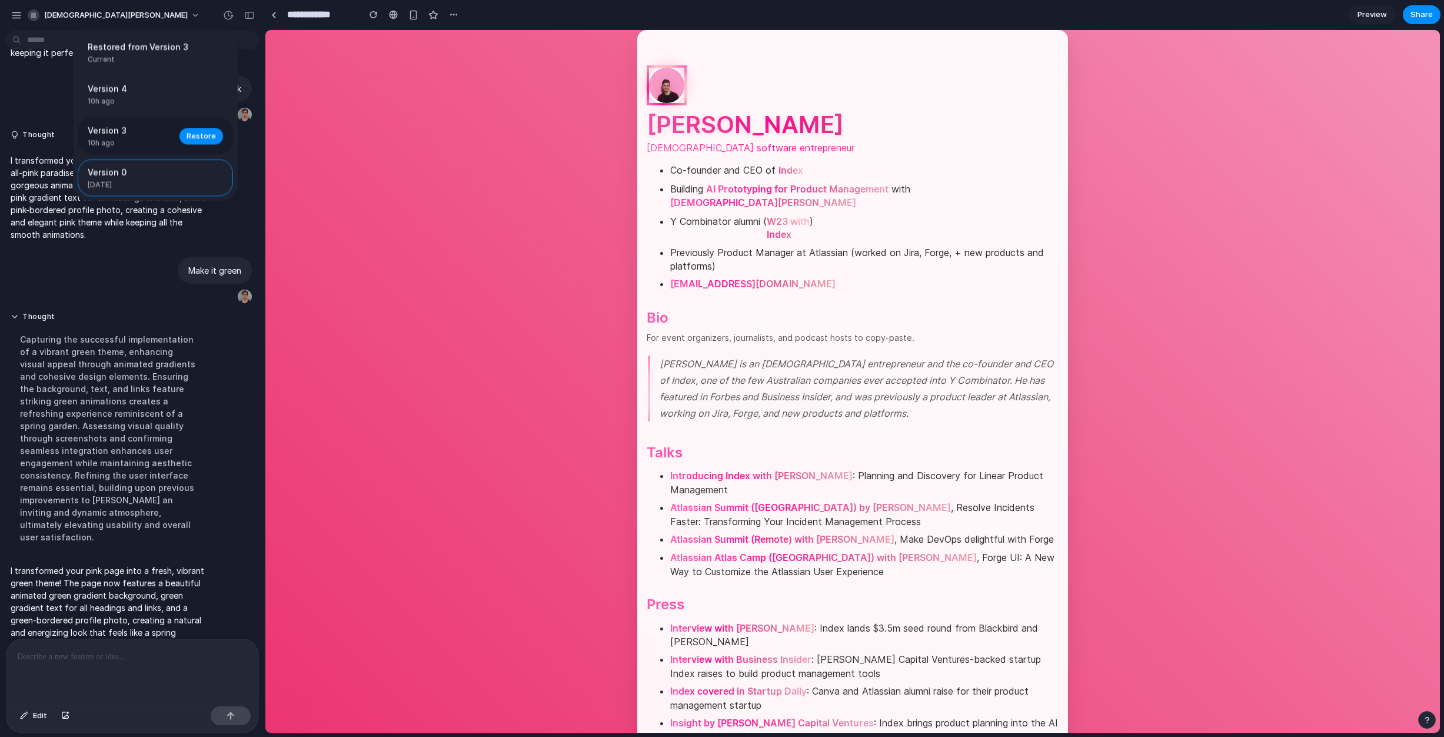
click at [137, 144] on span "10h ago" at bounding box center [130, 143] width 85 height 11
click at [138, 66] on div "Restored from Version 3 Current" at bounding box center [155, 52] width 155 height 37
click at [134, 96] on span "10h ago" at bounding box center [130, 101] width 85 height 11
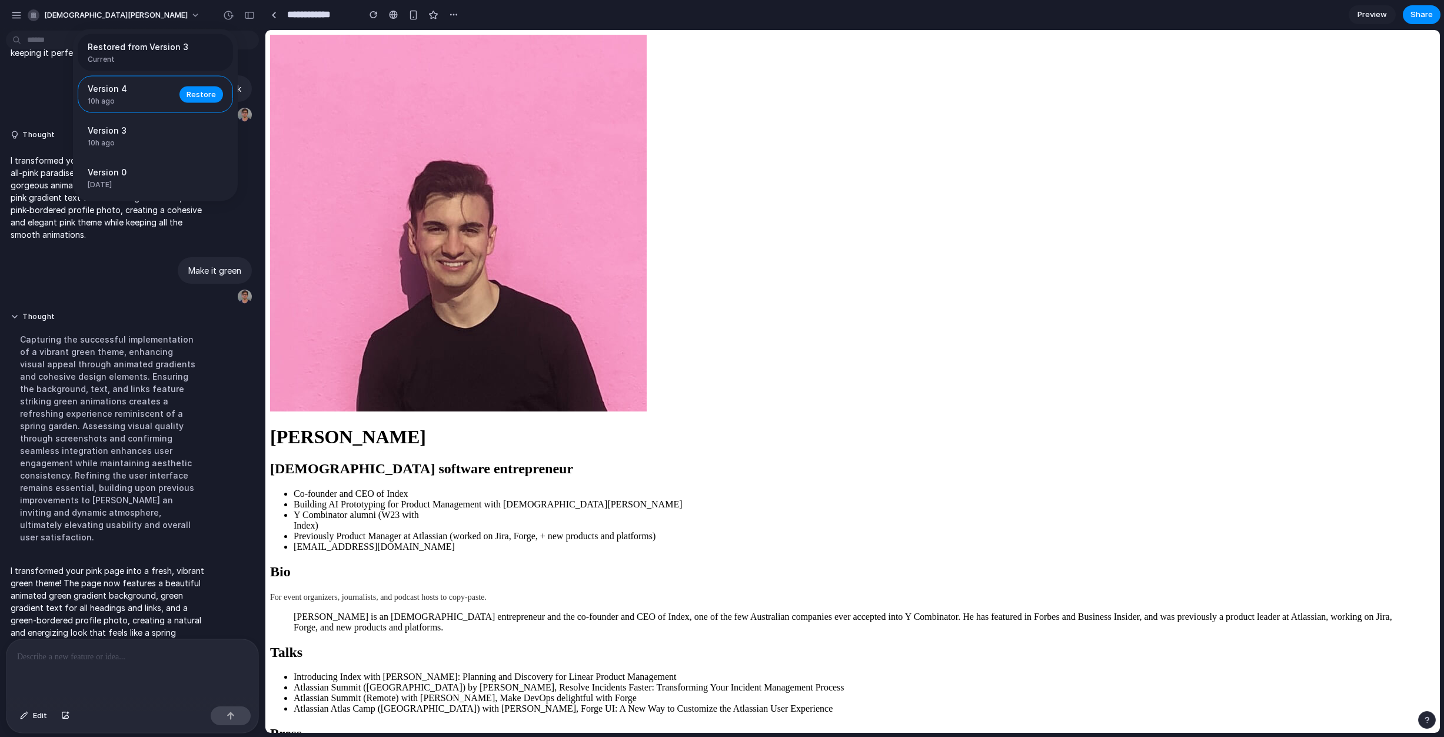
click at [137, 60] on span "Current" at bounding box center [152, 59] width 128 height 11
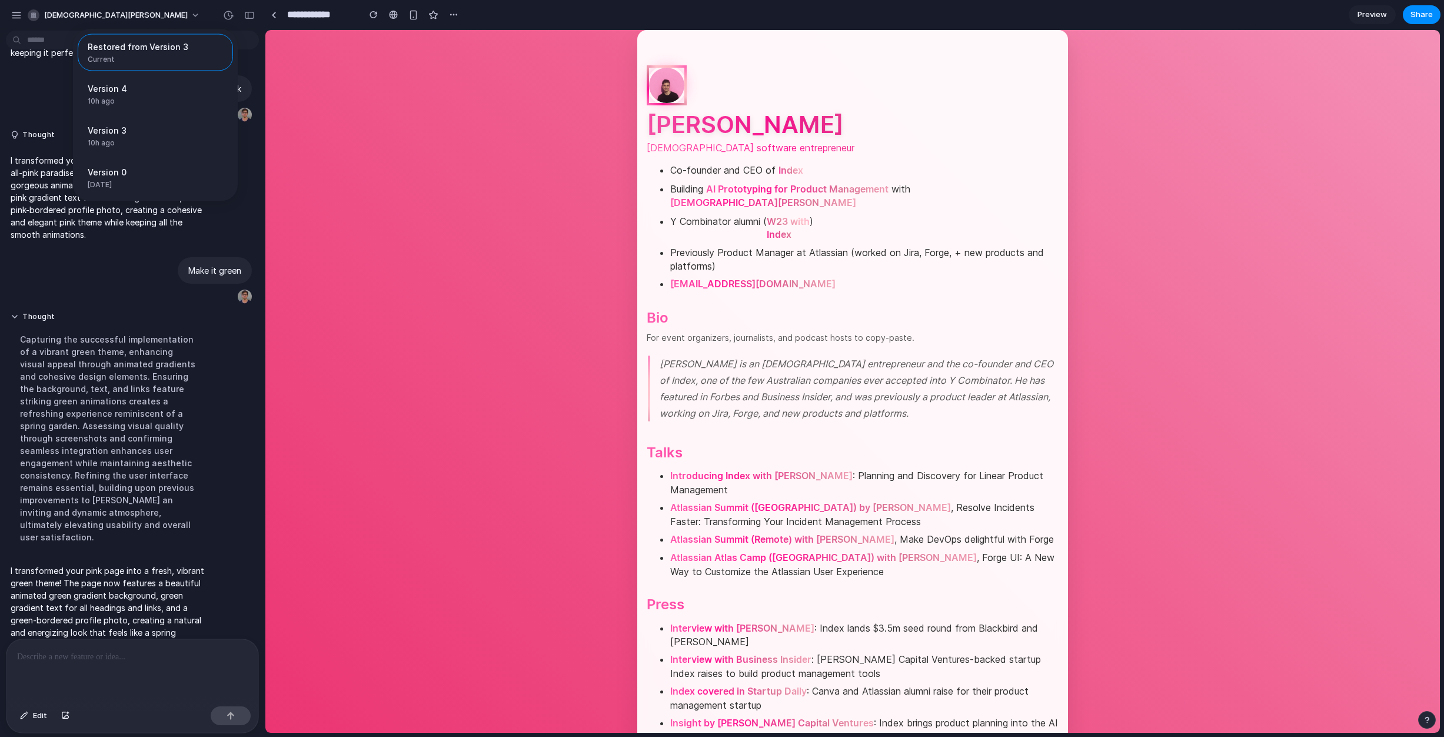
click at [342, 84] on div "Restored from Version 3 Current Version 4 10h ago Restore Version 3 10h ago Res…" at bounding box center [722, 368] width 1444 height 737
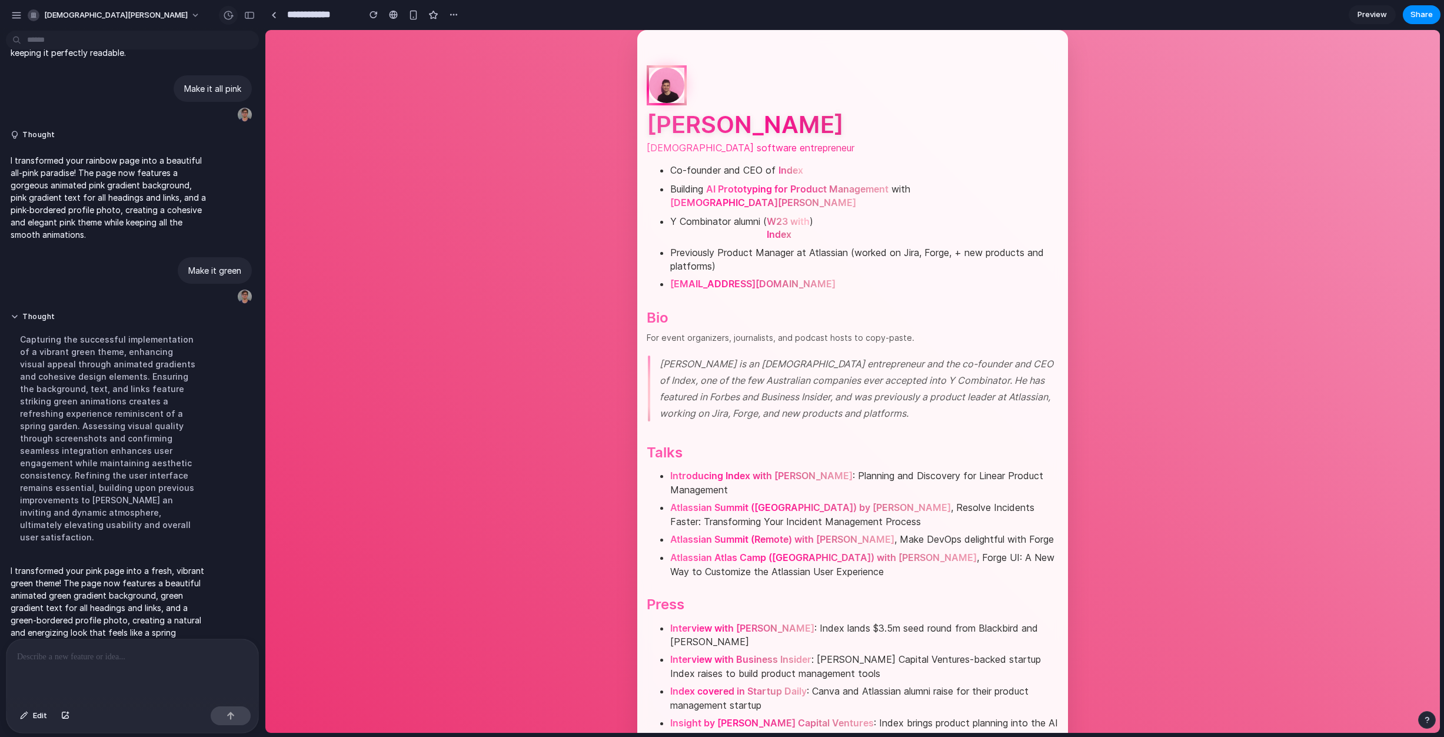
click at [219, 13] on button "button" at bounding box center [228, 15] width 19 height 19
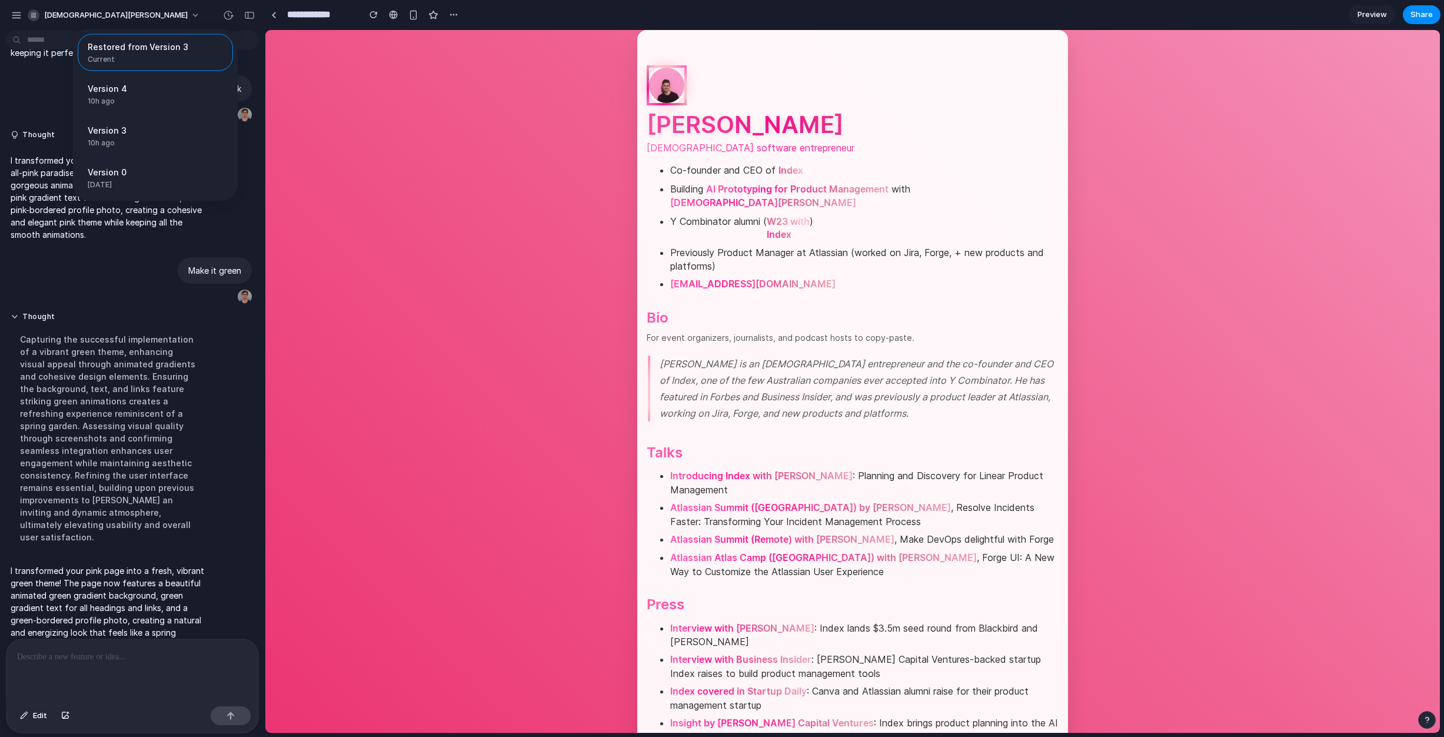
click at [411, 69] on div "Restored from Version 3 Current Version 4 10h ago Restore Version 3 10h ago Res…" at bounding box center [722, 368] width 1444 height 737
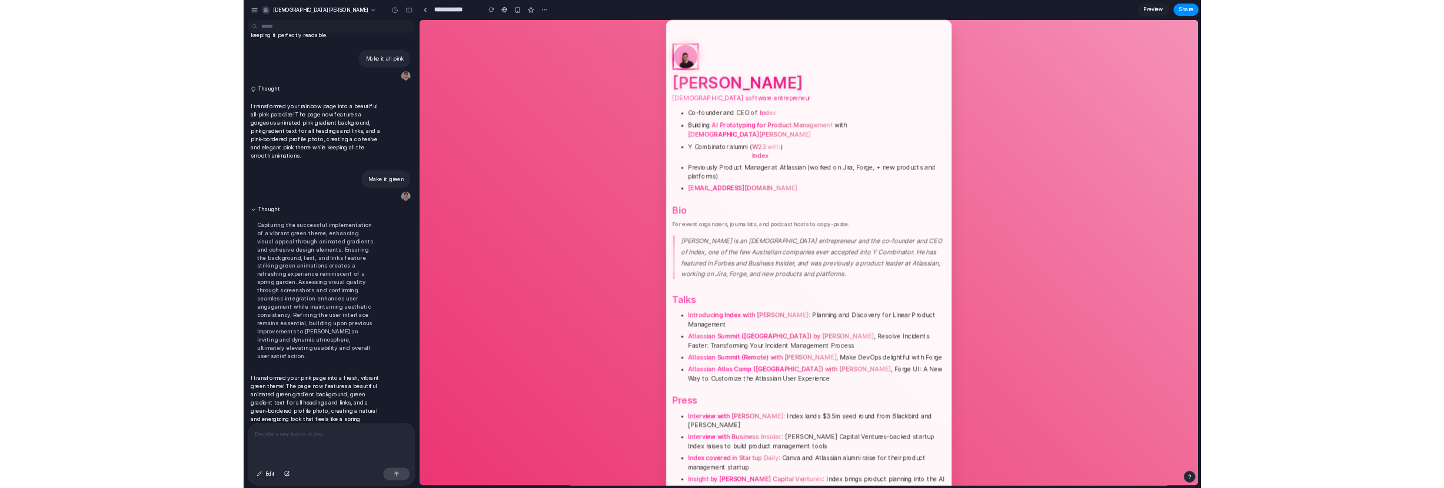
scroll to position [255, 0]
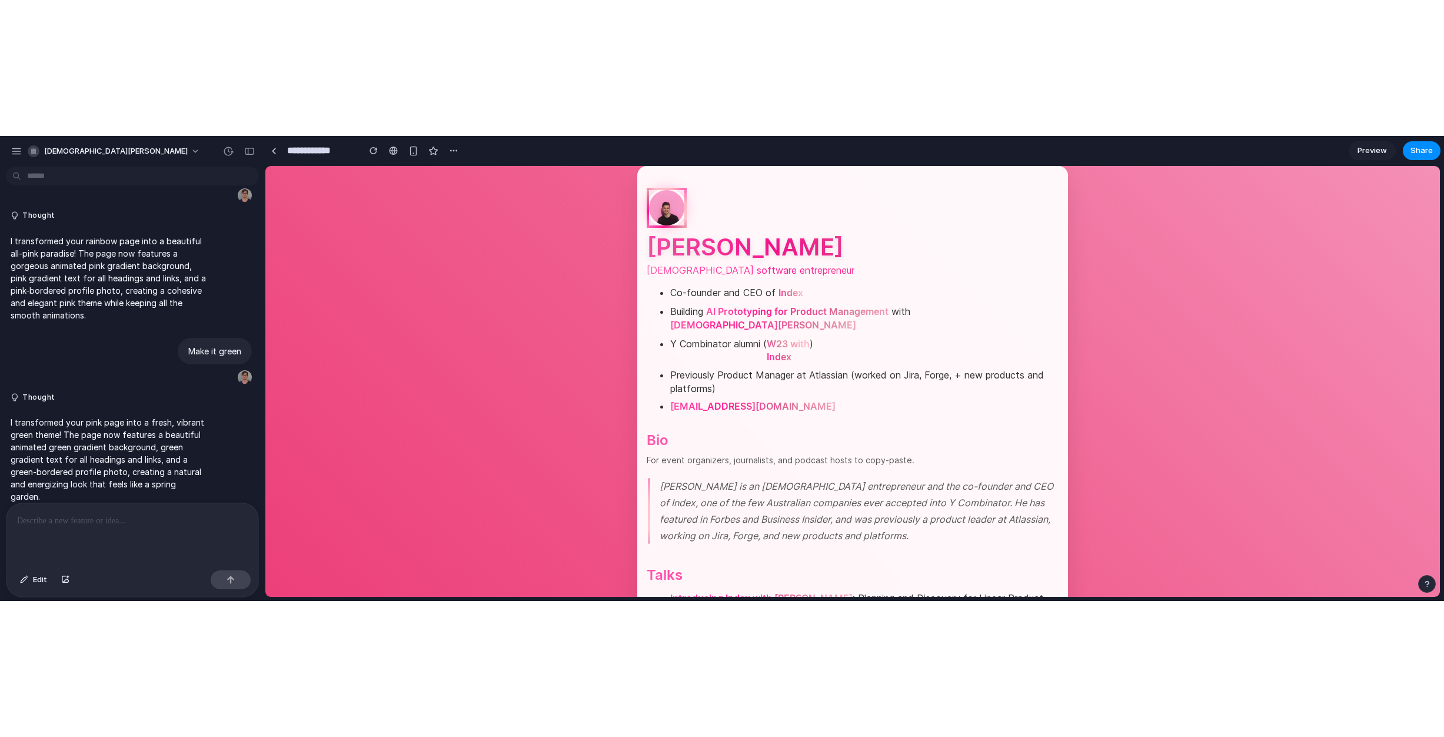
scroll to position [283, 0]
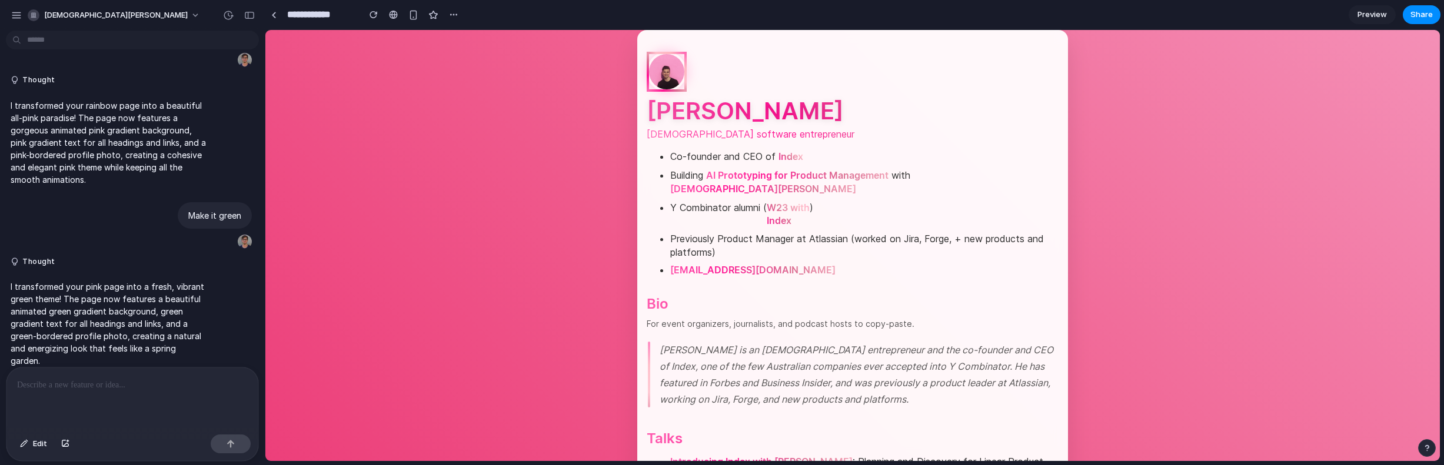
click at [838, 179] on link "AI Prototyping for Product Management" at bounding box center [797, 175] width 182 height 13
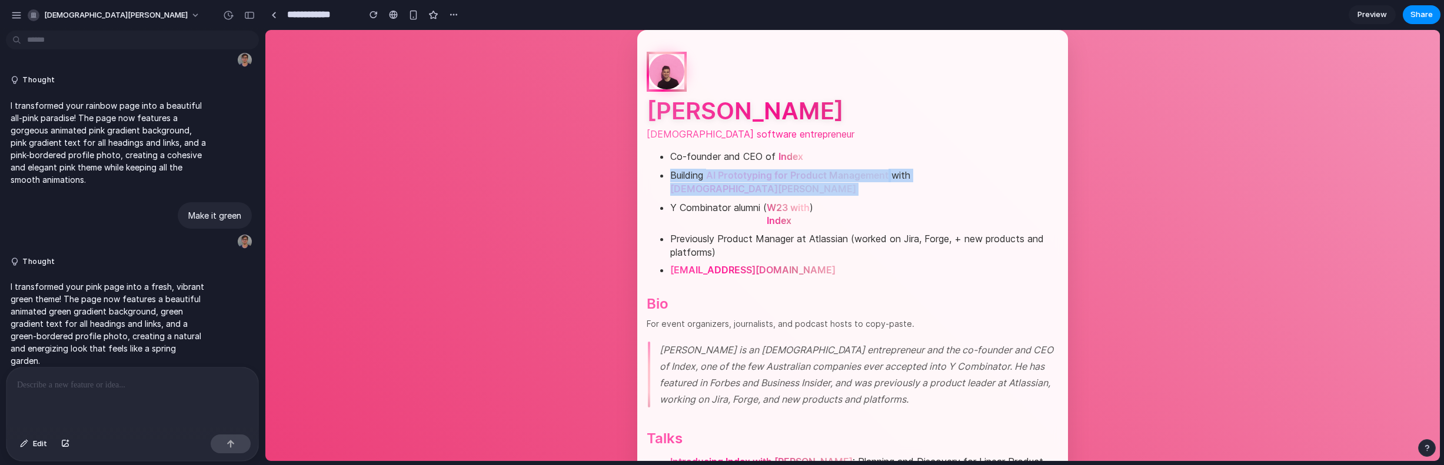
click at [838, 179] on link "AI Prototyping for Product Management" at bounding box center [797, 175] width 182 height 13
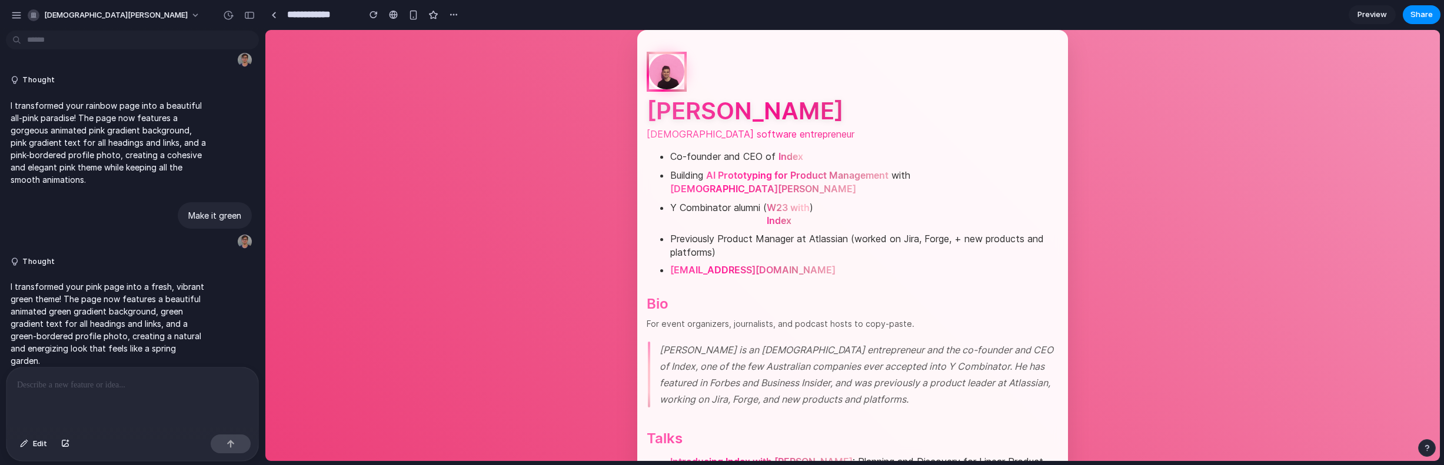
click at [853, 174] on link "AI Prototyping for Product Management" at bounding box center [797, 175] width 182 height 13
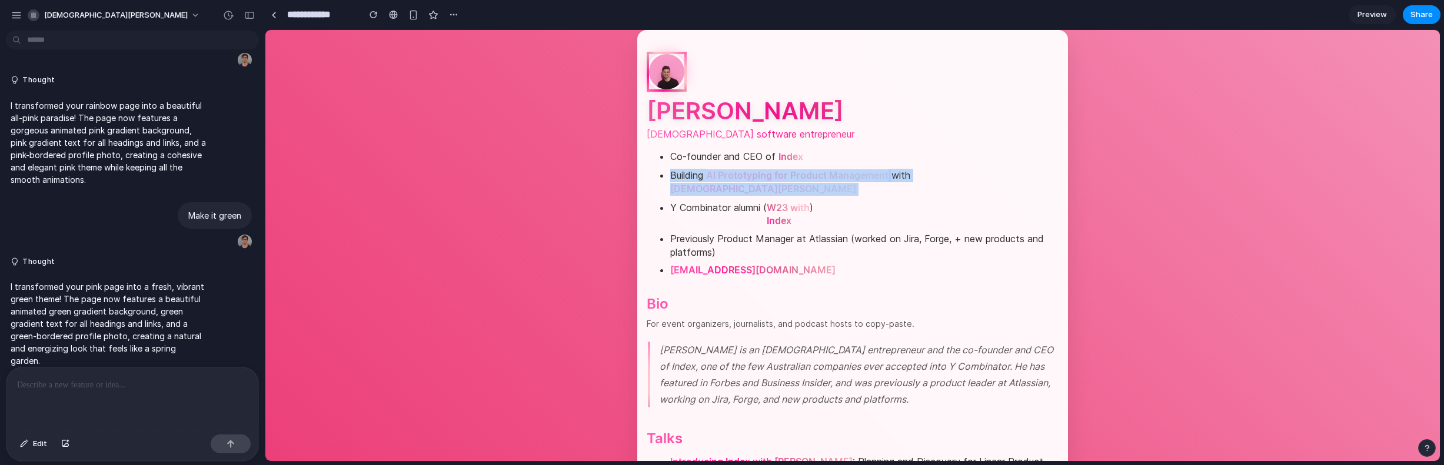
click at [853, 174] on link "AI Prototyping for Product Management" at bounding box center [797, 175] width 182 height 13
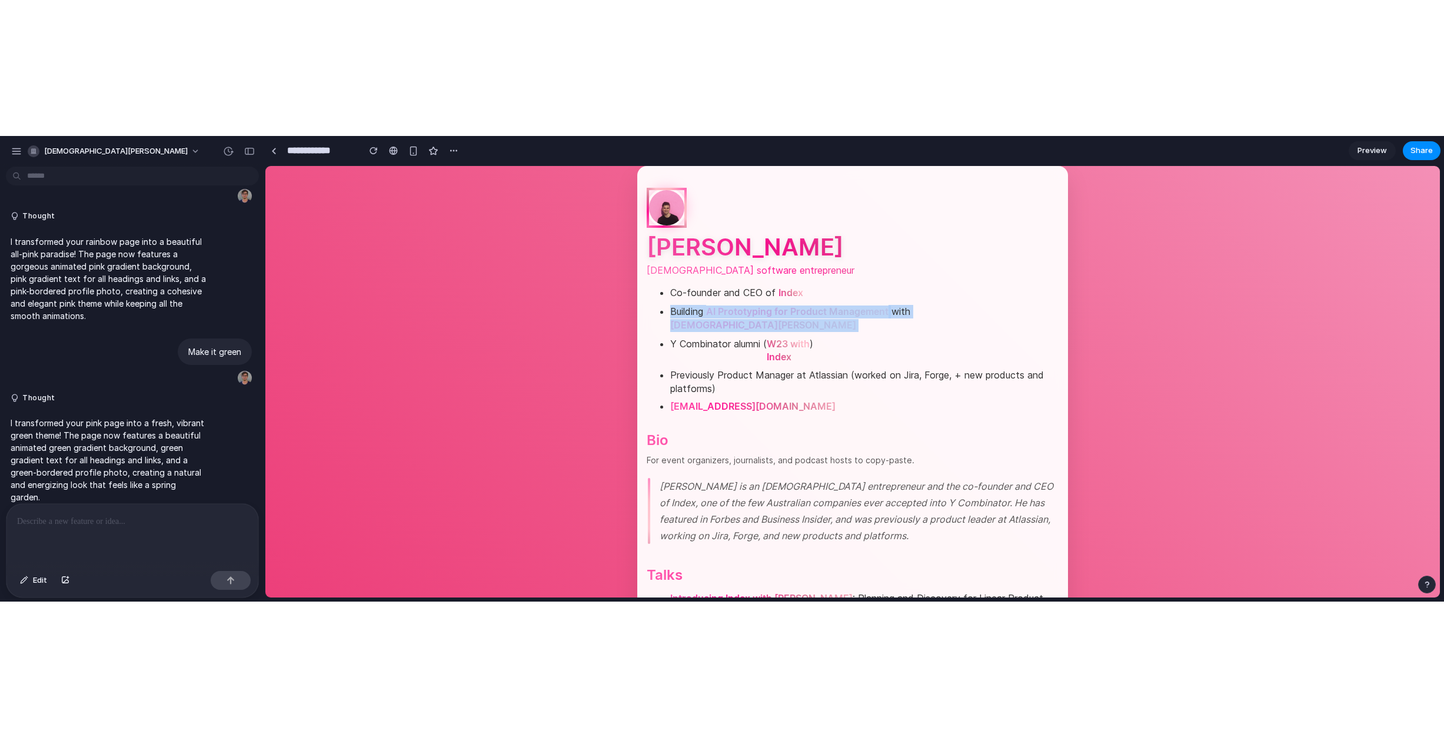
scroll to position [12, 0]
